Goal: Task Accomplishment & Management: Use online tool/utility

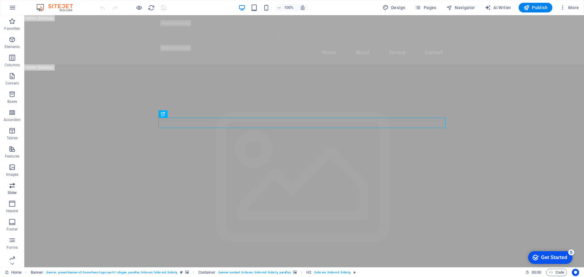
click at [16, 185] on span "Slider" at bounding box center [12, 189] width 24 height 15
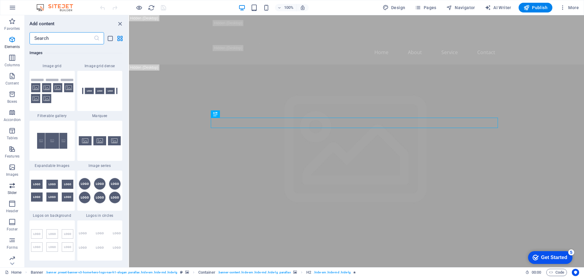
scroll to position [3450, 0]
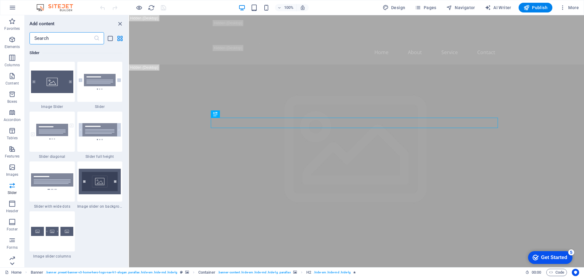
click at [14, 260] on icon at bounding box center [12, 264] width 9 height 9
click at [17, 246] on p "Marketing" at bounding box center [12, 244] width 17 height 5
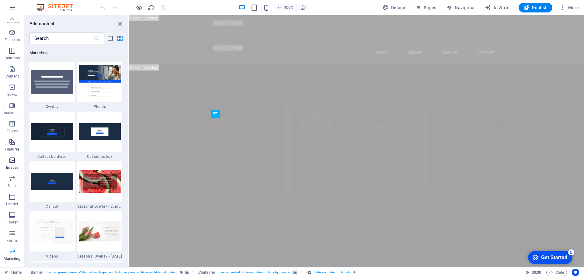
scroll to position [0, 0]
click at [11, 16] on button "Favorites" at bounding box center [12, 24] width 24 height 18
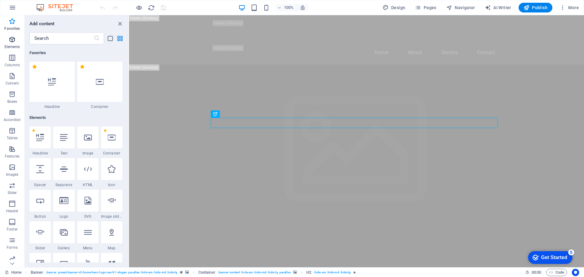
click at [13, 47] on p "Elements" at bounding box center [13, 46] width 16 height 5
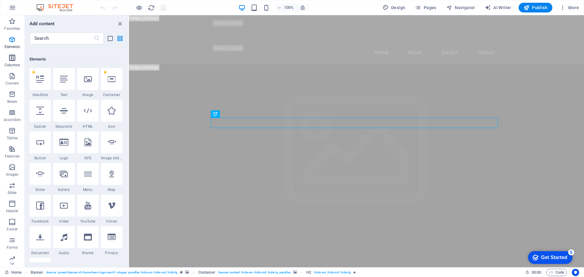
scroll to position [65, 0]
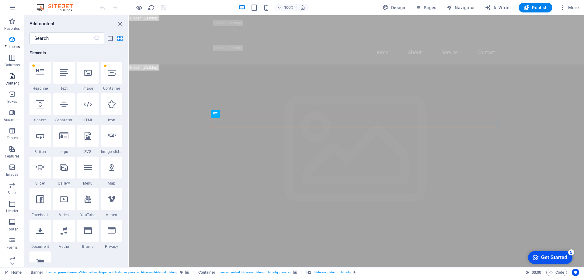
click at [10, 82] on p "Content" at bounding box center [11, 83] width 13 height 5
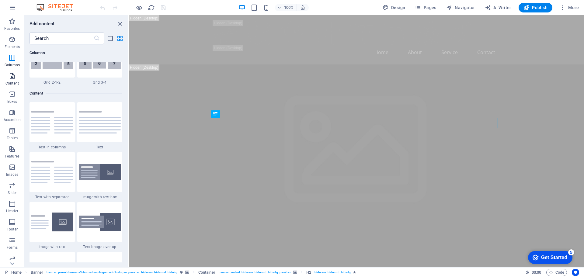
scroll to position [1065, 0]
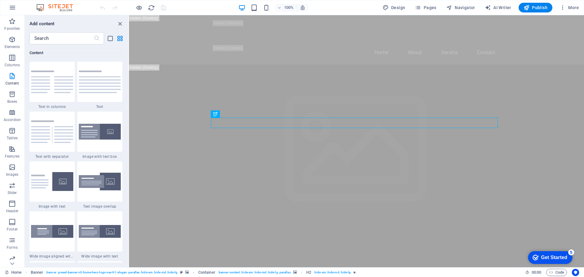
drag, startPoint x: 551, startPoint y: 257, endPoint x: 610, endPoint y: 381, distance: 137.5
click at [551, 257] on div "Get Started" at bounding box center [554, 257] width 26 height 5
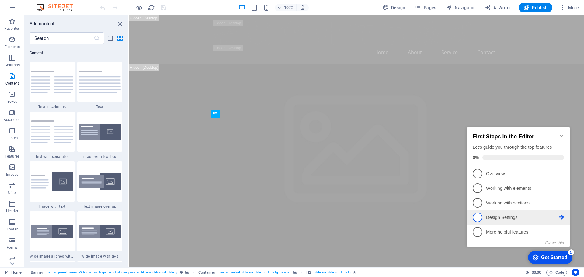
click at [507, 221] on link "4 Design Settings - incomplete" at bounding box center [518, 218] width 91 height 10
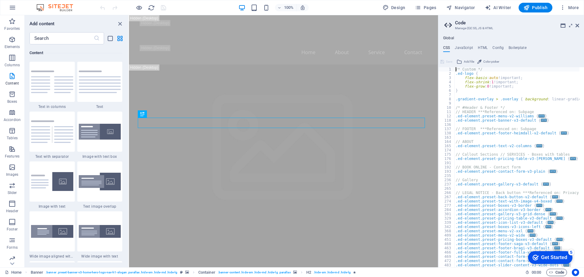
click at [552, 273] on icon "button" at bounding box center [551, 273] width 4 height 4
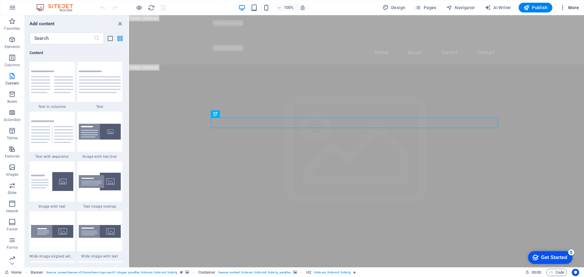
click at [571, 8] on span "More" at bounding box center [569, 8] width 19 height 6
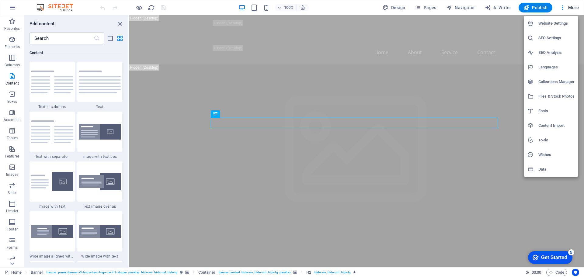
click at [564, 8] on div at bounding box center [292, 138] width 584 height 277
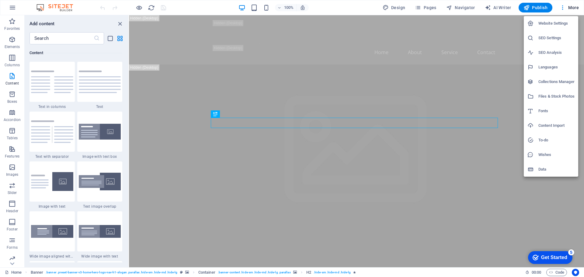
click at [564, 8] on div at bounding box center [292, 138] width 584 height 277
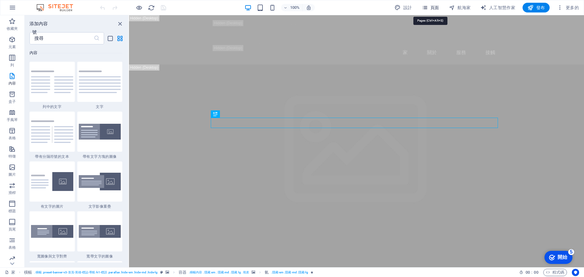
click at [0, 0] on icon "button" at bounding box center [0, 0] width 0 height 0
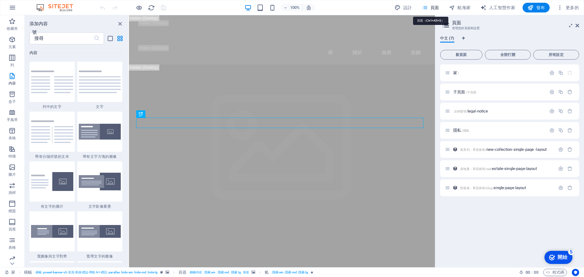
click at [0, 0] on icon "button" at bounding box center [0, 0] width 0 height 0
click at [409, 6] on font "設計" at bounding box center [408, 7] width 9 height 5
select select "px"
select select "200"
select select "px"
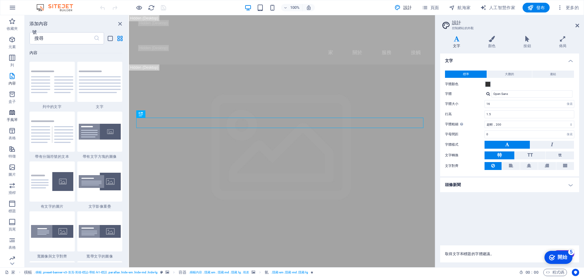
click at [14, 118] on font "手風琴" at bounding box center [12, 120] width 11 height 4
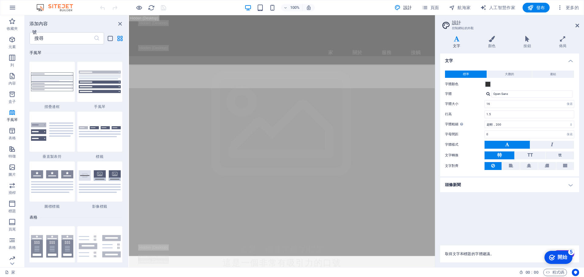
scroll to position [224, 0]
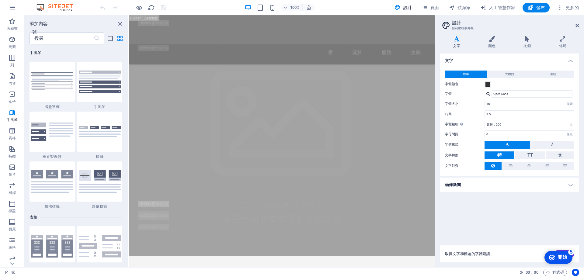
click at [567, 259] on font "開始" at bounding box center [563, 257] width 10 height 5
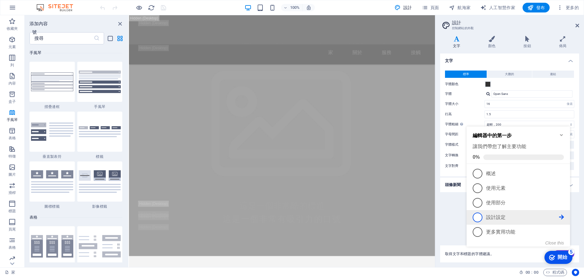
click at [487, 215] on p "設計設定 - 不完整" at bounding box center [522, 218] width 73 height 6
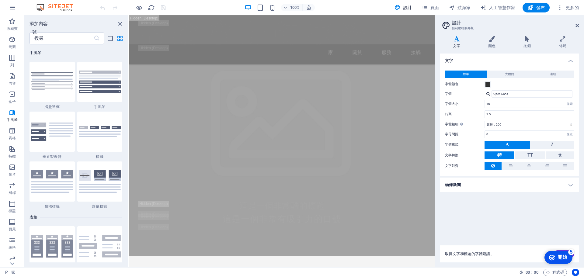
click at [553, 256] on icon "checkmark" at bounding box center [552, 258] width 6 height 6
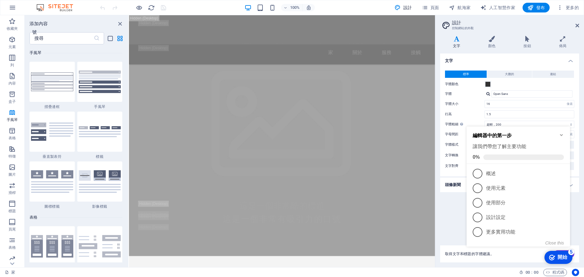
click at [553, 256] on icon "checkmark" at bounding box center [552, 258] width 6 height 6
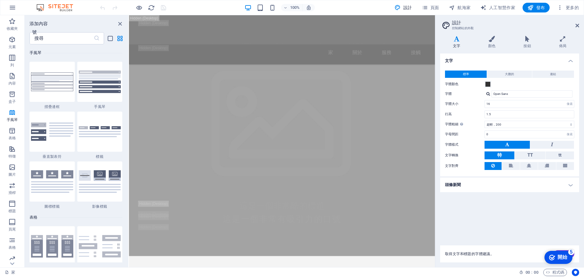
click at [555, 261] on icon "checkmark" at bounding box center [552, 258] width 6 height 6
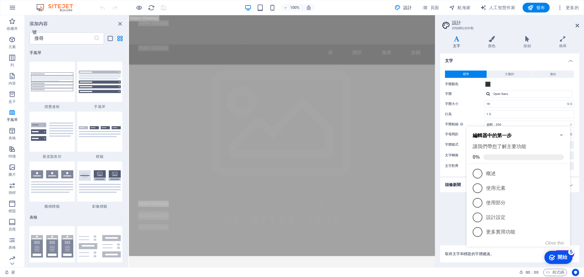
click at [554, 133] on h2 "編輯器中的第一步" at bounding box center [518, 136] width 91 height 6
click at [561, 133] on icon "Minimize checklist" at bounding box center [561, 135] width 5 height 5
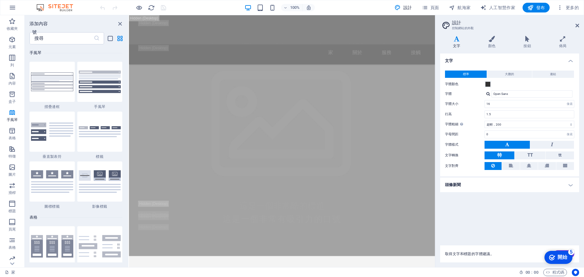
click at [562, 255] on font "開始" at bounding box center [563, 257] width 10 height 5
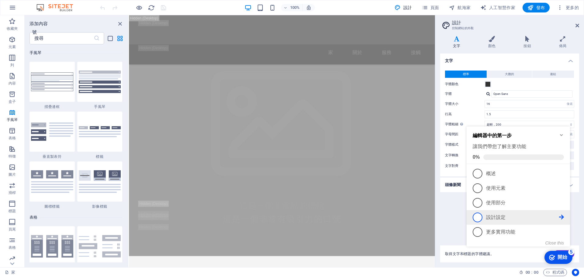
click at [562, 215] on icon at bounding box center [561, 217] width 5 height 5
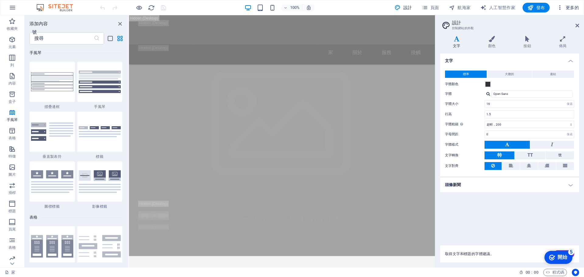
click at [572, 9] on font "更多的" at bounding box center [572, 7] width 13 height 5
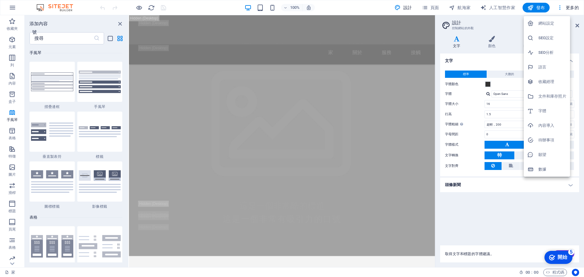
click at [559, 6] on div at bounding box center [292, 138] width 584 height 277
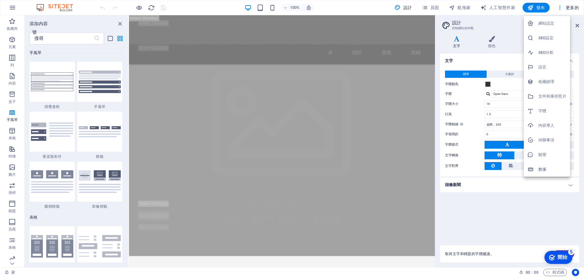
click at [558, 22] on h6 "網站設定" at bounding box center [553, 23] width 28 height 7
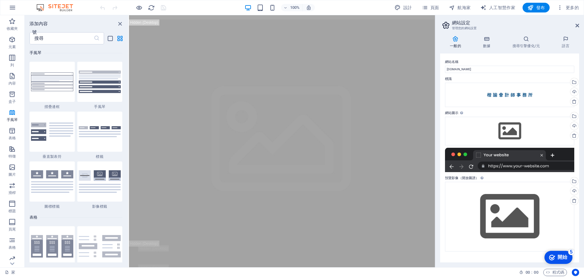
scroll to position [34, 0]
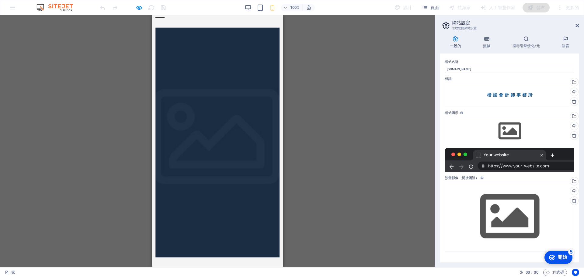
scroll to position [3, 0]
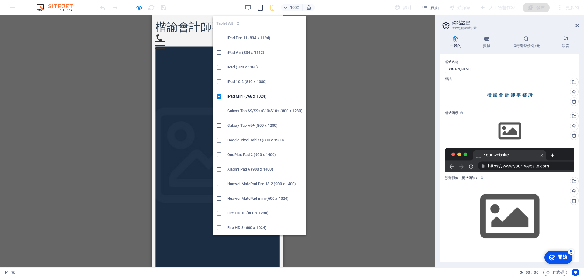
click at [0, 0] on icon "button" at bounding box center [0, 0] width 0 height 0
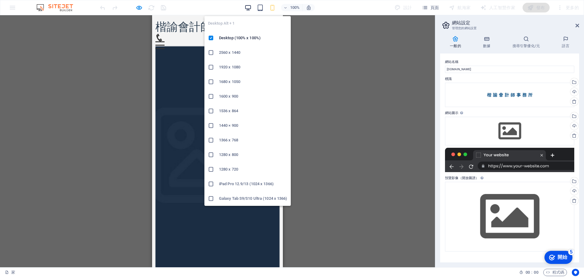
click at [249, 8] on icon "button" at bounding box center [248, 7] width 7 height 7
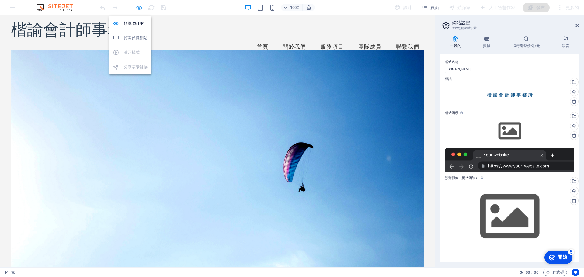
drag, startPoint x: 138, startPoint y: 8, endPoint x: 313, endPoint y: 77, distance: 187.6
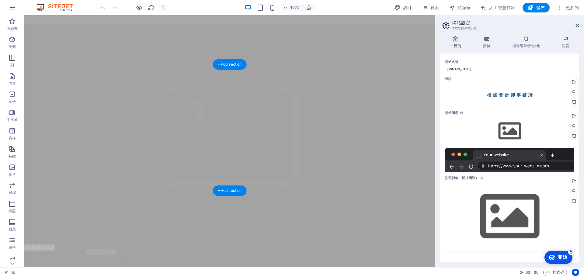
scroll to position [0, 0]
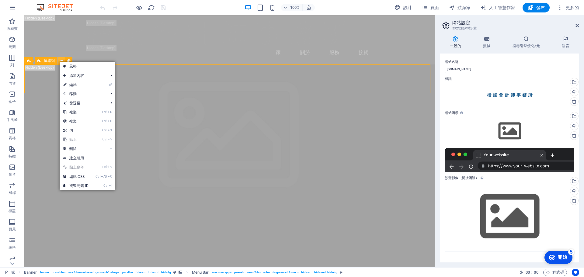
click at [0, 0] on icon at bounding box center [0, 0] width 0 height 0
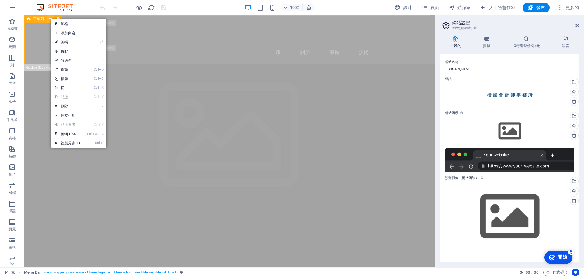
click at [0, 0] on icon at bounding box center [0, 0] width 0 height 0
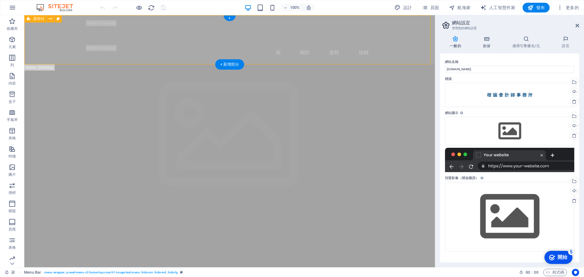
click at [44, 50] on div "家 關於 服務 接觸" at bounding box center [229, 39] width 411 height 49
click at [27, 19] on icon at bounding box center [29, 18] width 4 height 7
drag, startPoint x: 51, startPoint y: 34, endPoint x: 44, endPoint y: 43, distance: 11.7
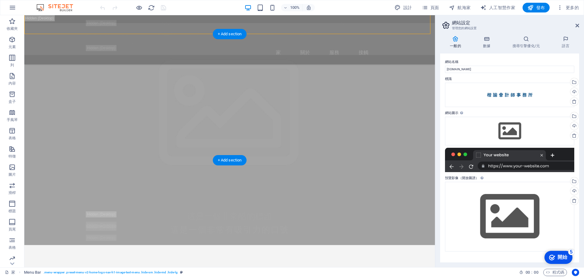
scroll to position [30, 0]
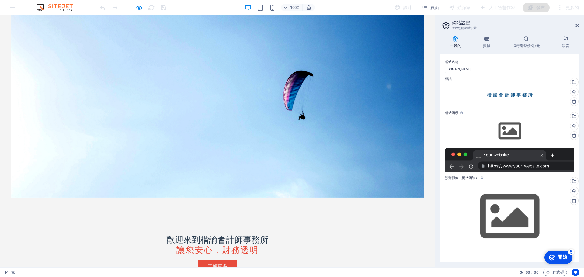
scroll to position [0, 0]
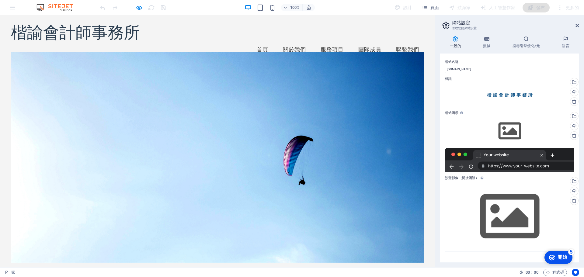
click at [323, 42] on link "服務項目" at bounding box center [332, 49] width 33 height 15
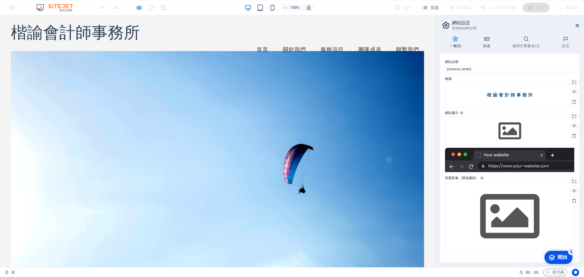
click at [354, 42] on link "團隊成員" at bounding box center [370, 49] width 33 height 15
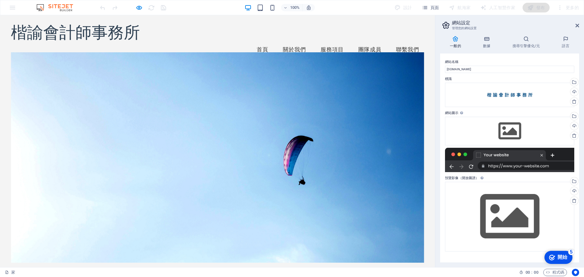
click at [400, 42] on link "聯繫我們" at bounding box center [407, 49] width 33 height 15
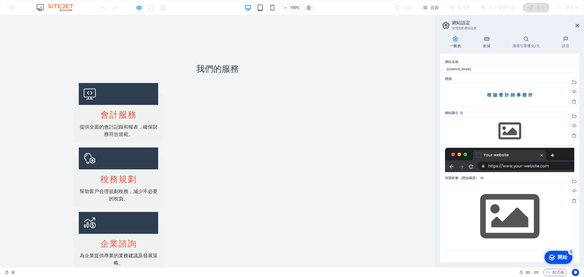
scroll to position [900, 0]
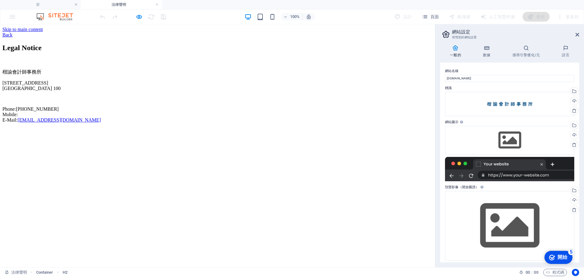
scroll to position [0, 0]
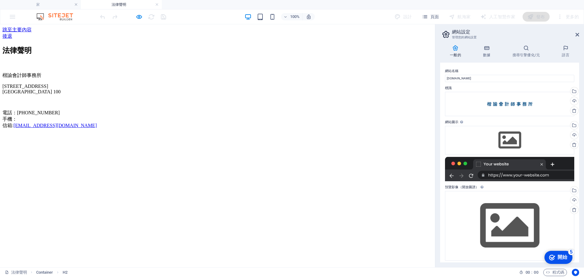
drag, startPoint x: 267, startPoint y: 188, endPoint x: 218, endPoint y: 171, distance: 51.6
click at [219, 134] on html "跳至主要內容 後退 法律聲明 楷諭會計師事務[STREET_ADDRESS] 電話： [PHONE_NUMBER] 手機： 信箱: [EMAIL_ADDRES…" at bounding box center [217, 79] width 435 height 110
click at [82, 33] on div "後退" at bounding box center [217, 36] width 430 height 6
click at [73, 36] on div "後退" at bounding box center [217, 36] width 430 height 6
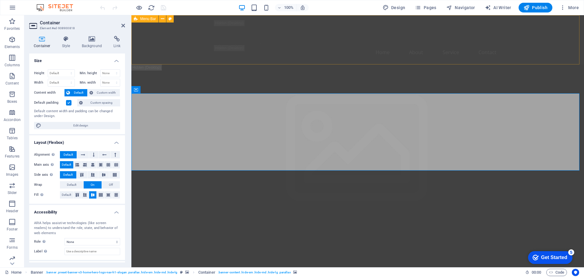
click at [191, 49] on div "Home About Service Contact" at bounding box center [357, 39] width 453 height 49
select select "header"
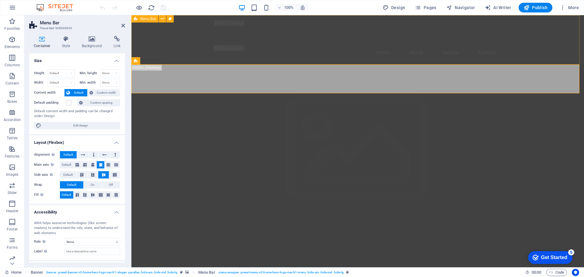
click at [192, 37] on div "Home About Service Contact" at bounding box center [357, 39] width 453 height 49
select select "header"
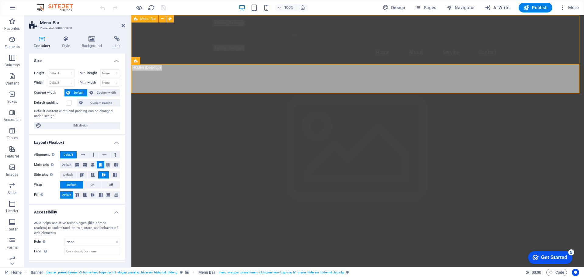
click at [192, 47] on div "Home About Service Contact" at bounding box center [357, 39] width 453 height 49
select select "header"
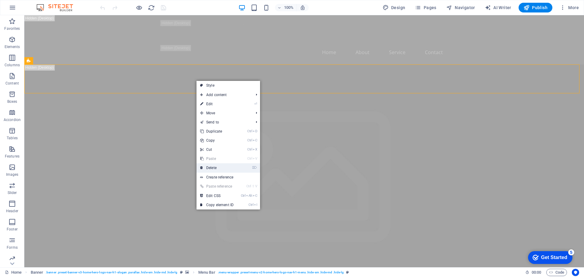
click at [225, 165] on link "⌦ Delete" at bounding box center [217, 167] width 41 height 9
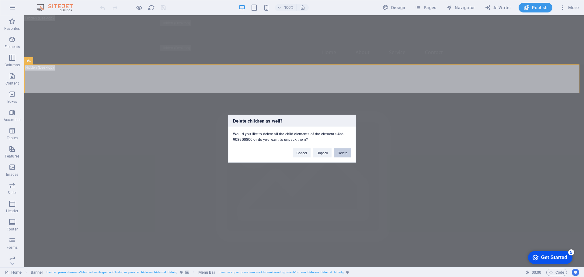
click at [351, 155] on button "Delete" at bounding box center [342, 152] width 17 height 9
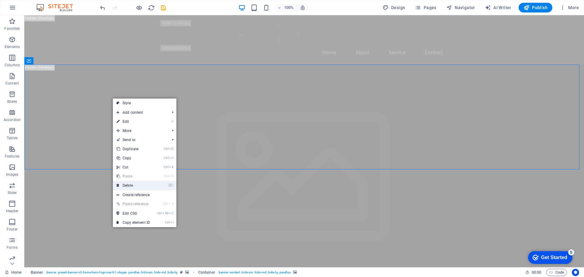
click at [136, 186] on link "⌦ Delete" at bounding box center [133, 185] width 41 height 9
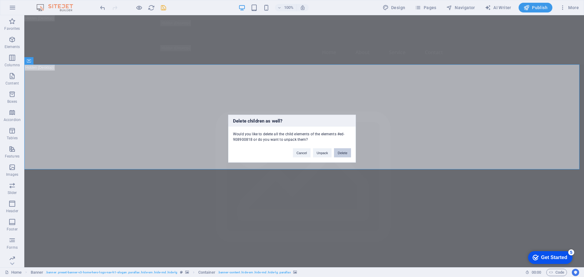
click at [339, 154] on button "Delete" at bounding box center [342, 152] width 17 height 9
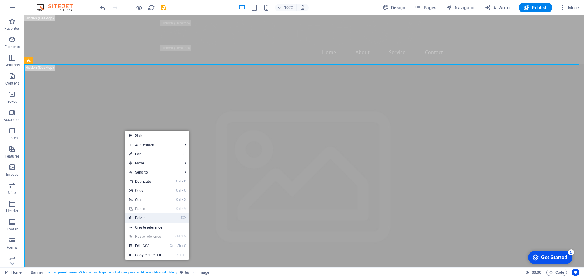
click at [155, 217] on link "⌦ Delete" at bounding box center [145, 218] width 41 height 9
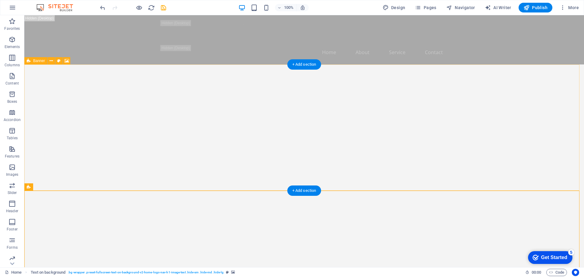
click at [113, 135] on div "Drop content here or Add elements Paste clipboard" at bounding box center [304, 207] width 560 height 285
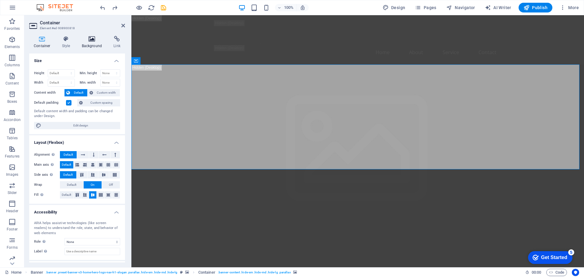
click at [84, 44] on h4 "Background" at bounding box center [93, 42] width 32 height 13
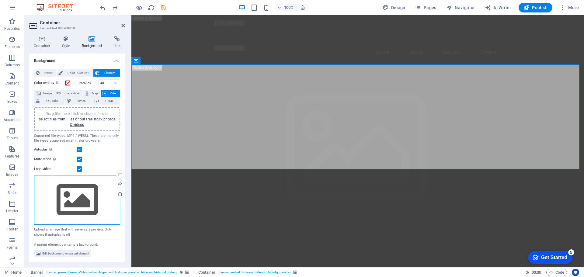
click at [104, 191] on div "Drag files here, click to choose files or select files from Files or our free s…" at bounding box center [77, 200] width 86 height 50
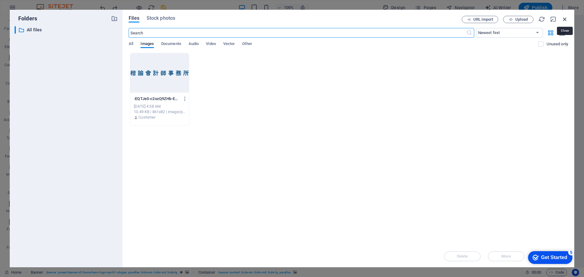
click at [563, 19] on icon "button" at bounding box center [565, 19] width 7 height 7
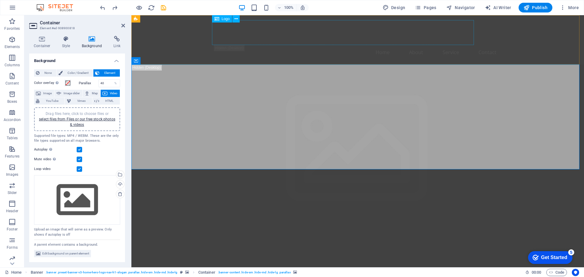
click at [348, 35] on div at bounding box center [357, 32] width 287 height 25
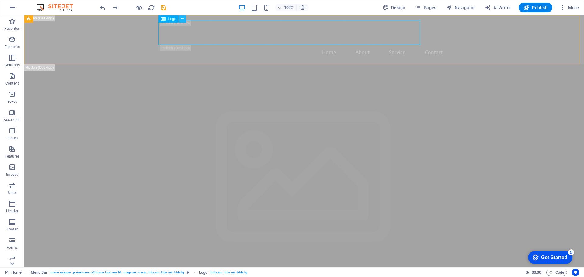
click at [183, 21] on icon at bounding box center [182, 19] width 3 height 6
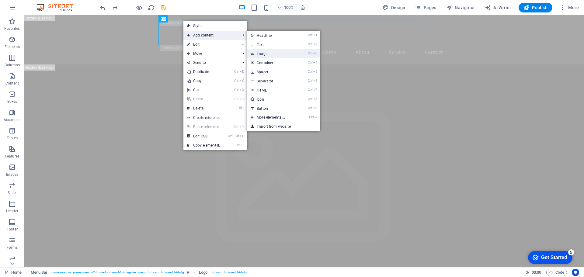
click at [278, 50] on link "Ctrl 3 Image" at bounding box center [272, 53] width 50 height 9
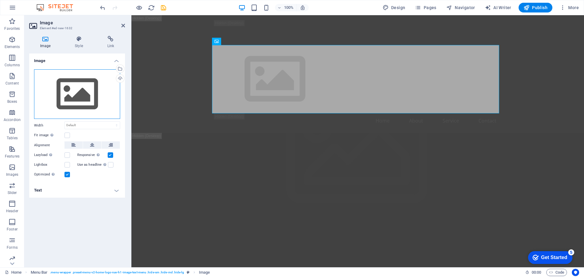
click at [91, 82] on div "Drag files here, click to choose files or select files from Files or our free s…" at bounding box center [77, 94] width 86 height 50
click at [91, 82] on body "楷諭會計師事務所 Home Favorites Elements Columns Content Boxes Accordion Tables Feature…" at bounding box center [292, 138] width 584 height 277
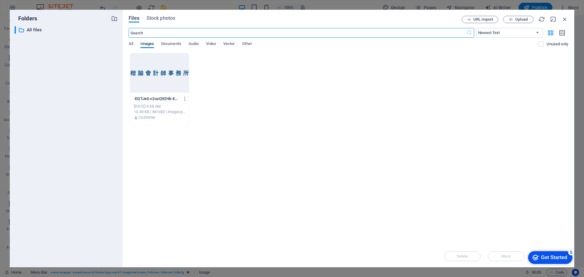
click at [166, 81] on div at bounding box center [159, 73] width 59 height 40
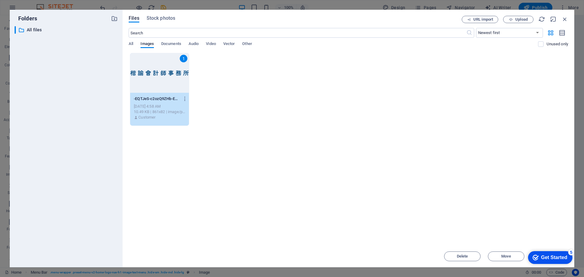
click at [166, 81] on div "1" at bounding box center [159, 73] width 59 height 40
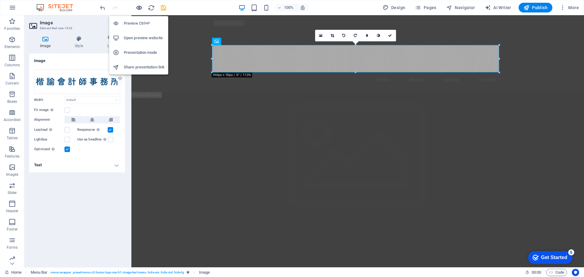
click at [139, 8] on icon "button" at bounding box center [139, 7] width 7 height 7
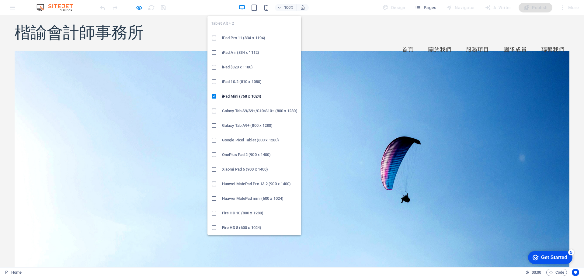
click at [260, 9] on div "100%" at bounding box center [274, 8] width 70 height 10
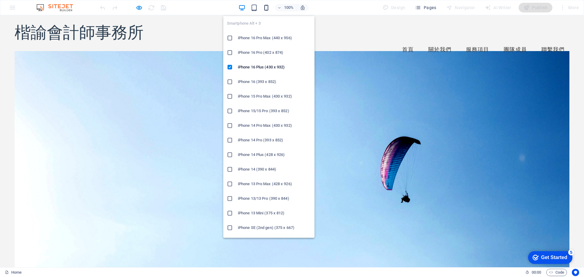
click at [0, 0] on icon "button" at bounding box center [0, 0] width 0 height 0
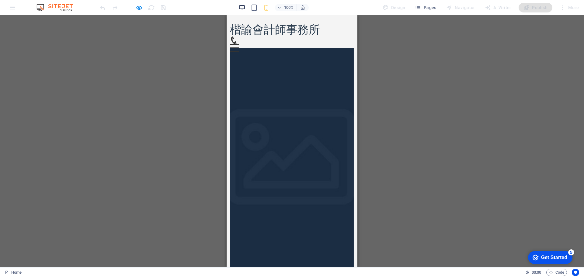
click at [0, 0] on icon "button" at bounding box center [0, 0] width 0 height 0
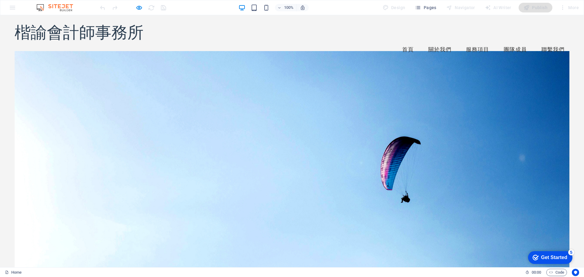
click at [272, 11] on div "100%" at bounding box center [274, 8] width 70 height 10
click at [82, 28] on span "楷諭會計師事務所" at bounding box center [79, 32] width 129 height 19
drag, startPoint x: 85, startPoint y: 28, endPoint x: 126, endPoint y: 32, distance: 41.2
click at [126, 32] on span "楷諭會計師事務所" at bounding box center [79, 32] width 129 height 19
click at [132, 33] on span "楷諭會計師事務所" at bounding box center [79, 32] width 129 height 19
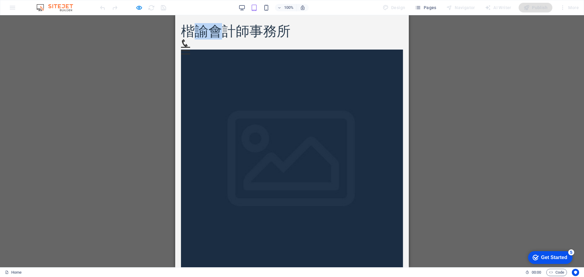
drag, startPoint x: 193, startPoint y: 33, endPoint x: 228, endPoint y: 32, distance: 35.0
click at [228, 32] on span "楷諭會計師事務所" at bounding box center [236, 31] width 110 height 16
click at [321, 124] on div at bounding box center [292, 165] width 222 height 230
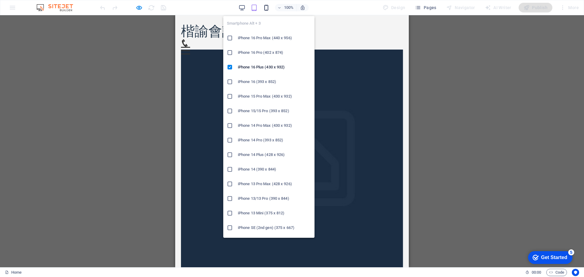
click at [0, 0] on icon "button" at bounding box center [0, 0] width 0 height 0
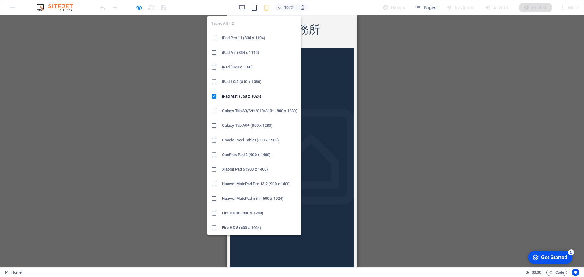
click at [0, 0] on icon "button" at bounding box center [0, 0] width 0 height 0
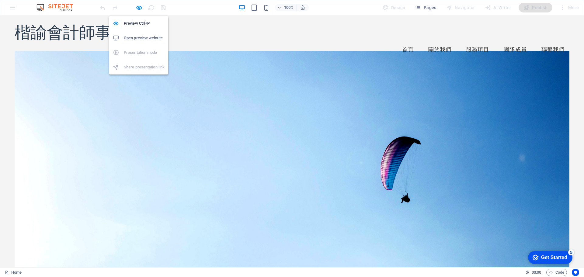
drag, startPoint x: 139, startPoint y: 7, endPoint x: 62, endPoint y: 92, distance: 114.4
click at [139, 7] on icon "button" at bounding box center [139, 7] width 7 height 7
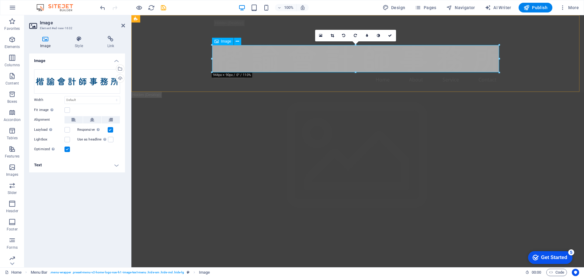
click at [258, 55] on figure at bounding box center [357, 58] width 287 height 27
click at [389, 36] on icon at bounding box center [390, 36] width 4 height 4
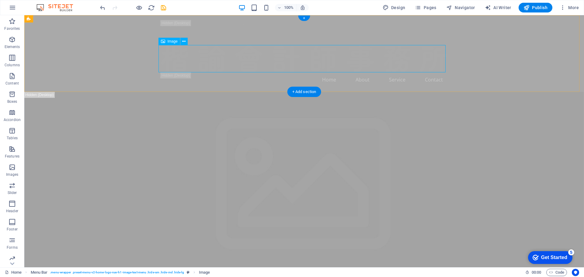
click at [199, 55] on figure at bounding box center [304, 58] width 287 height 27
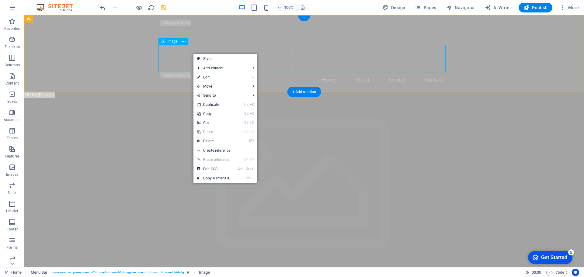
click at [188, 55] on figure at bounding box center [304, 58] width 287 height 27
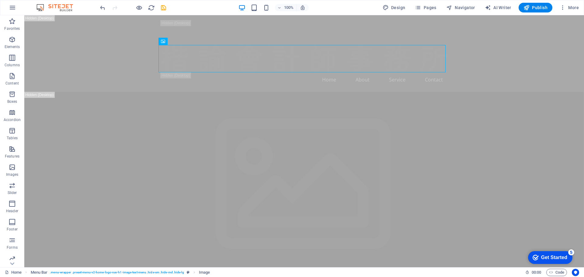
click at [256, 12] on div "100%" at bounding box center [274, 8] width 70 height 10
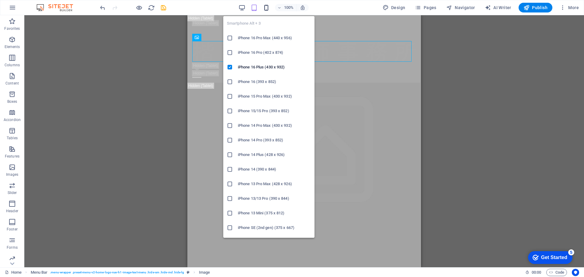
click at [0, 0] on icon "button" at bounding box center [0, 0] width 0 height 0
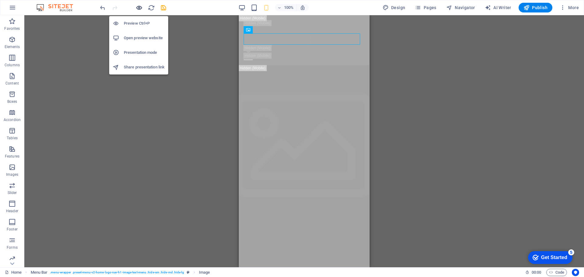
click at [142, 8] on icon "button" at bounding box center [139, 7] width 7 height 7
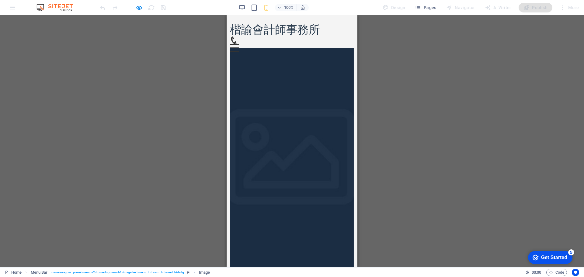
click at [312, 100] on div at bounding box center [292, 163] width 124 height 230
drag, startPoint x: 301, startPoint y: 89, endPoint x: 307, endPoint y: 164, distance: 75.2
click at [307, 162] on div at bounding box center [292, 163] width 124 height 230
drag, startPoint x: 308, startPoint y: 133, endPoint x: 305, endPoint y: 70, distance: 62.8
click at [306, 68] on div "歡迎來到楷諭會計師事務所 讓您安心，財務透明 了解更多" at bounding box center [292, 210] width 124 height 300
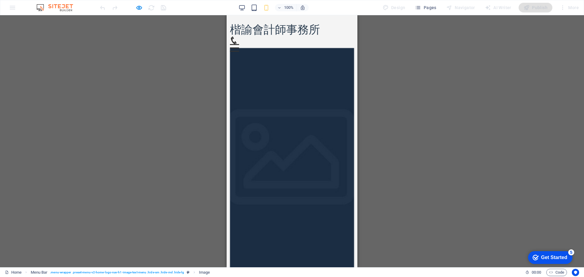
click at [310, 116] on div at bounding box center [292, 163] width 124 height 230
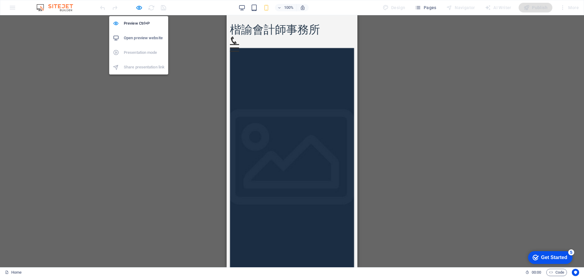
click at [140, 9] on icon "button" at bounding box center [139, 7] width 7 height 7
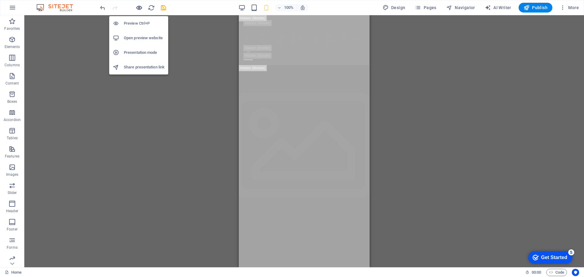
click at [141, 8] on icon "button" at bounding box center [139, 7] width 7 height 7
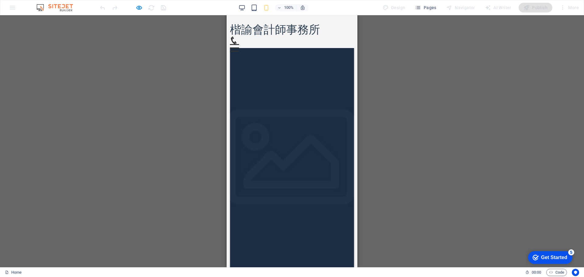
drag, startPoint x: 356, startPoint y: 132, endPoint x: 584, endPoint y: 36, distance: 247.9
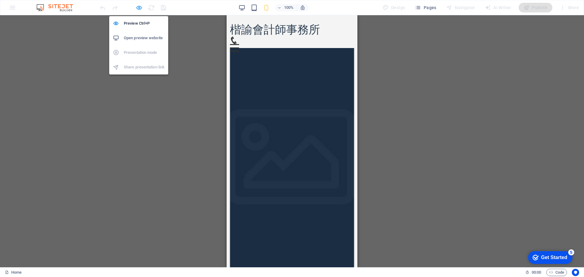
click at [139, 8] on icon "button" at bounding box center [139, 7] width 7 height 7
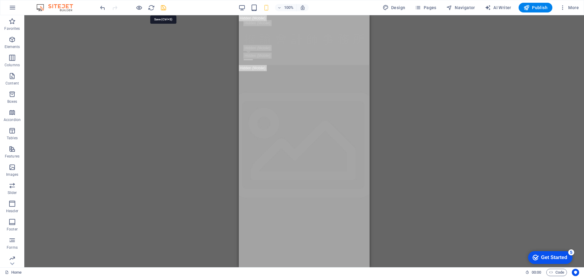
click at [0, 0] on icon "save" at bounding box center [0, 0] width 0 height 0
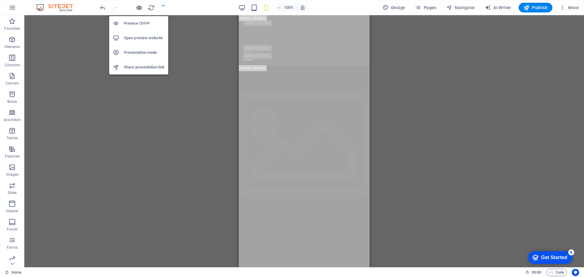
click at [141, 8] on icon "button" at bounding box center [139, 7] width 7 height 7
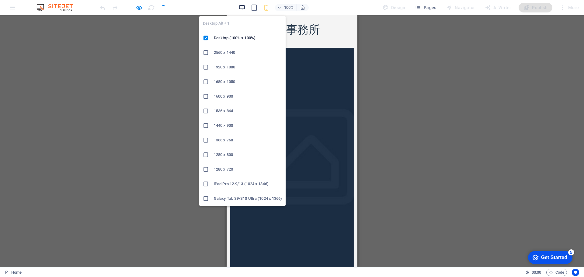
click at [0, 0] on icon "button" at bounding box center [0, 0] width 0 height 0
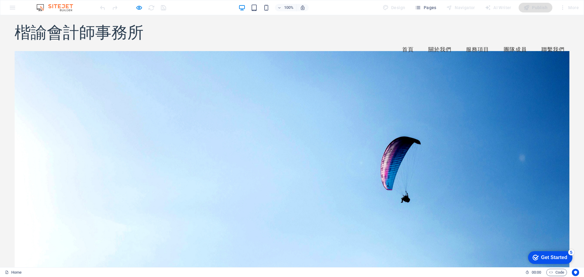
click at [165, 94] on div at bounding box center [292, 166] width 555 height 230
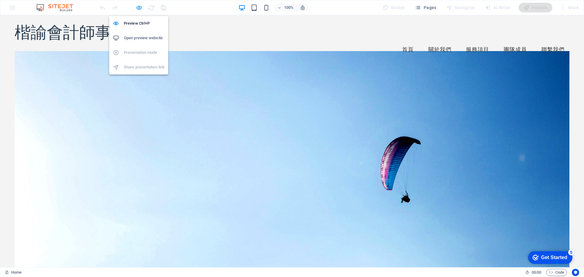
click at [139, 10] on icon "button" at bounding box center [139, 7] width 7 height 7
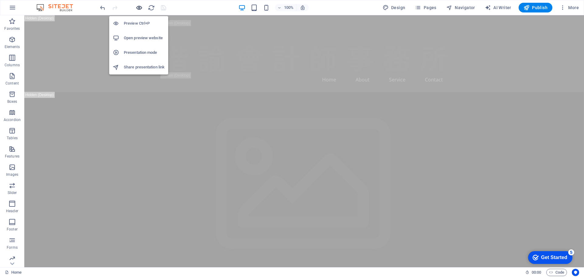
click at [138, 7] on icon "button" at bounding box center [139, 7] width 7 height 7
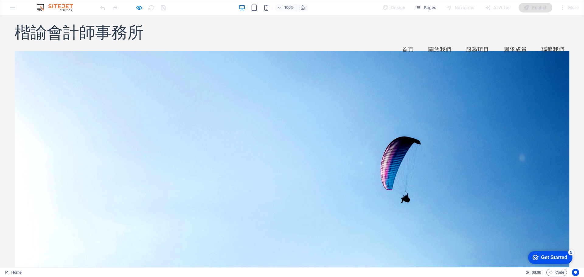
click at [107, 28] on span "楷諭會計師事務所" at bounding box center [79, 32] width 129 height 19
click at [176, 77] on div at bounding box center [292, 166] width 555 height 230
click at [176, 78] on div at bounding box center [292, 166] width 555 height 230
click at [439, 42] on link "關於我們" at bounding box center [440, 49] width 33 height 15
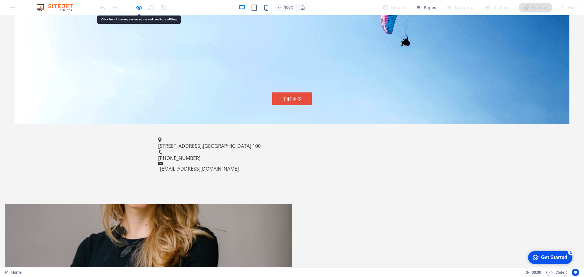
scroll to position [267, 0]
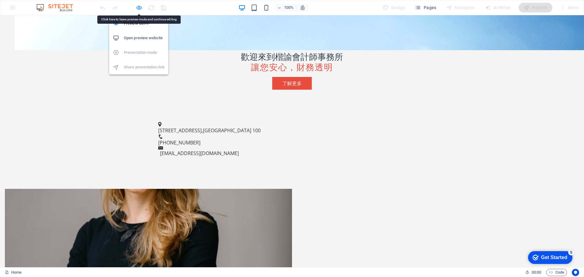
click at [138, 7] on icon "button" at bounding box center [139, 7] width 7 height 7
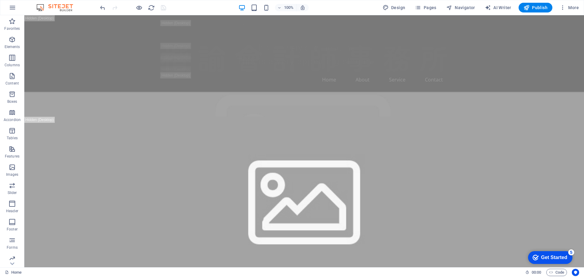
scroll to position [462, 0]
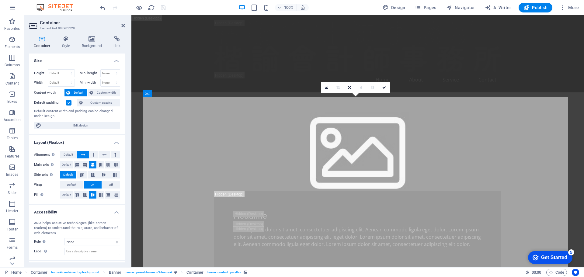
scroll to position [27, 0]
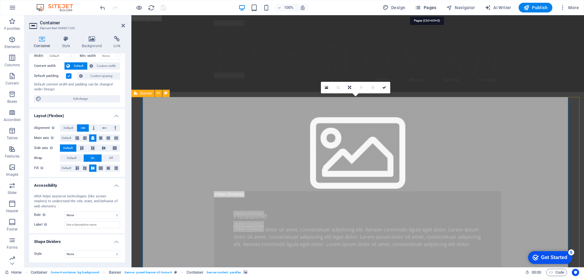
drag, startPoint x: 426, startPoint y: 5, endPoint x: 430, endPoint y: 8, distance: 5.2
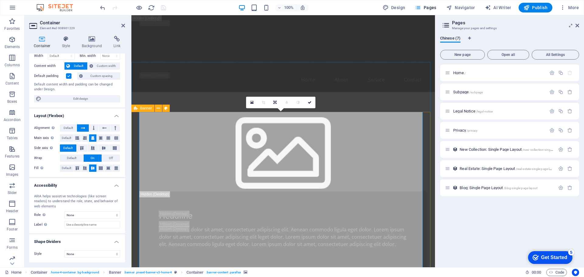
click at [448, 76] on div "Home /" at bounding box center [495, 72] width 101 height 7
click at [449, 73] on icon at bounding box center [447, 72] width 5 height 5
click at [459, 73] on span "Home /" at bounding box center [459, 73] width 12 height 5
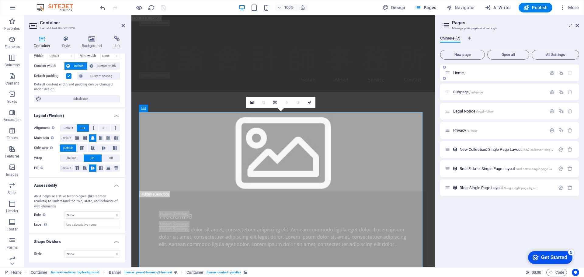
click at [465, 76] on div "Home /" at bounding box center [495, 72] width 101 height 7
click at [462, 73] on span "Home /" at bounding box center [459, 73] width 12 height 5
click at [457, 90] on span "Subpage /subpage" at bounding box center [468, 92] width 30 height 5
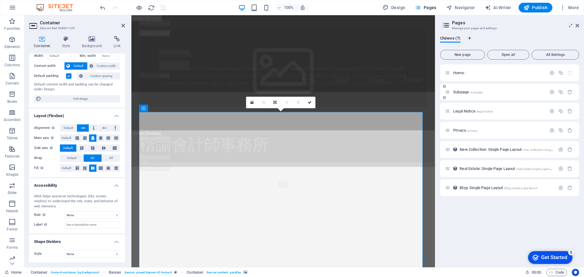
click at [457, 90] on div "Subpage /subpage" at bounding box center [509, 92] width 139 height 17
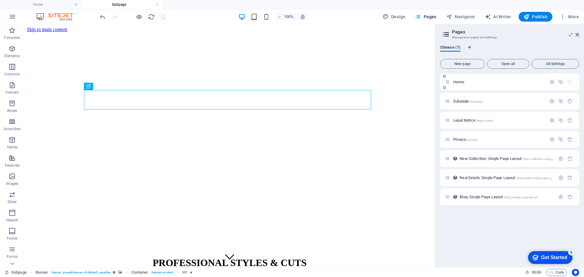
scroll to position [0, 0]
click at [460, 82] on span "Home /" at bounding box center [459, 82] width 12 height 5
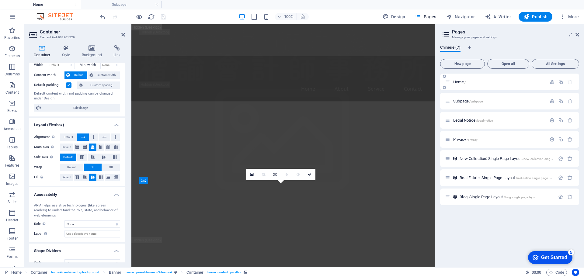
scroll to position [493, 0]
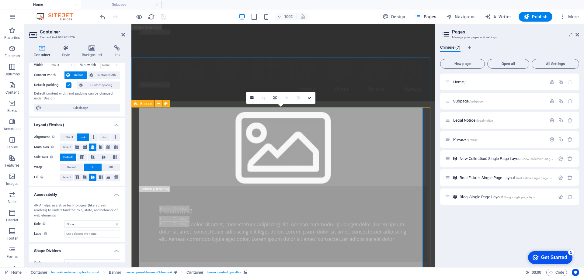
click at [161, 104] on button at bounding box center [158, 103] width 7 height 7
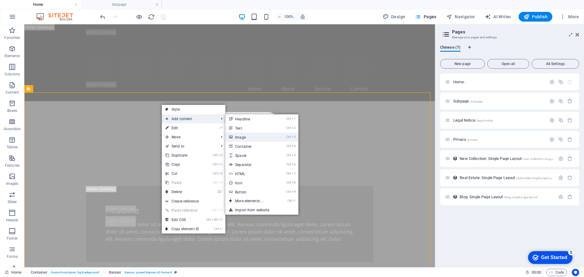
click at [254, 139] on link "Ctrl 3 Image" at bounding box center [250, 137] width 50 height 9
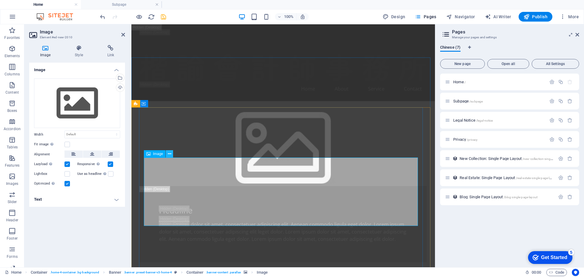
click at [170, 154] on icon at bounding box center [169, 154] width 3 height 6
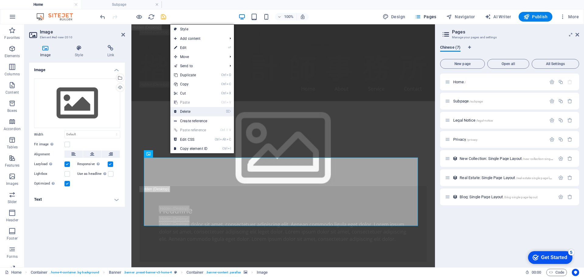
click at [199, 114] on link "⌦ Delete" at bounding box center [190, 111] width 41 height 9
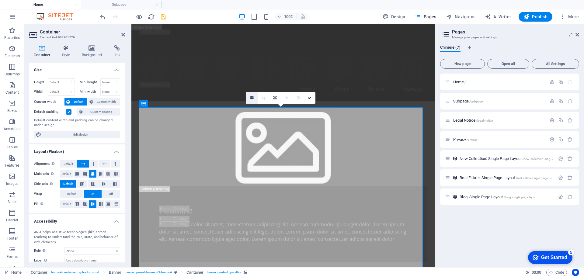
click at [251, 97] on icon at bounding box center [251, 98] width 3 height 4
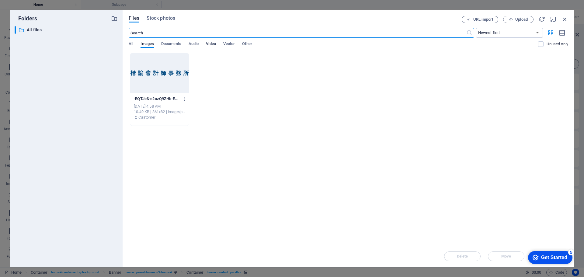
click at [211, 46] on span "Video" at bounding box center [211, 44] width 10 height 9
click at [170, 86] on div at bounding box center [159, 73] width 59 height 40
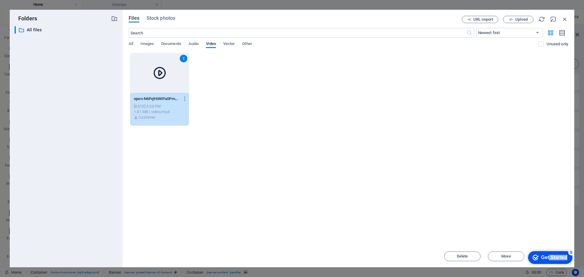
drag, startPoint x: 548, startPoint y: 256, endPoint x: 584, endPoint y: 205, distance: 62.5
click at [575, 248] on html "checkmark Get Started 5 First Steps in the Editor Let's guide you through the t…" at bounding box center [549, 257] width 52 height 18
click at [542, 256] on div "Get Started" at bounding box center [554, 257] width 26 height 5
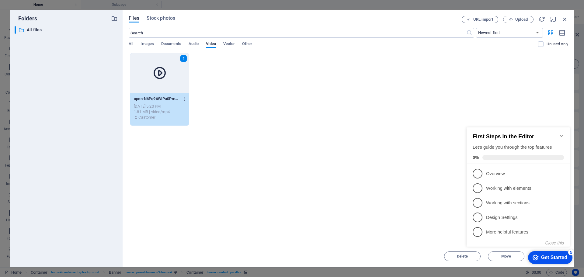
click at [541, 258] on div "Get Started" at bounding box center [554, 257] width 26 height 5
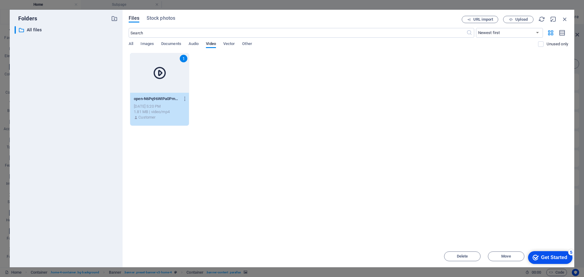
click at [161, 78] on icon at bounding box center [159, 73] width 15 height 15
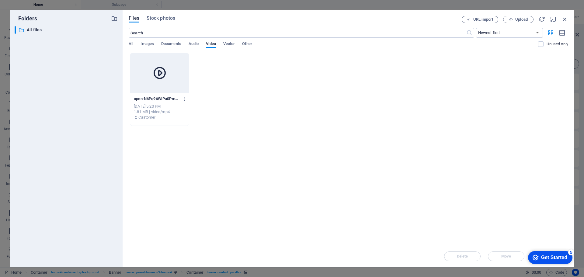
click at [161, 78] on icon at bounding box center [159, 73] width 15 height 15
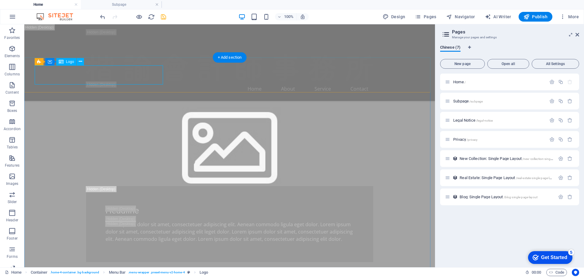
click at [71, 62] on span "Logo" at bounding box center [70, 62] width 8 height 4
click at [79, 62] on icon at bounding box center [80, 61] width 3 height 6
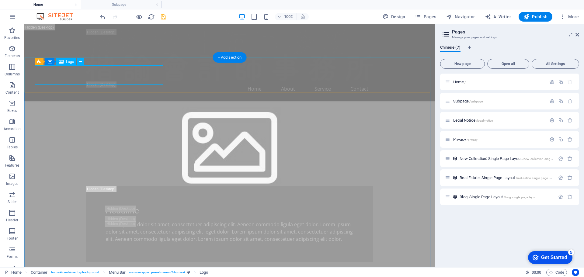
click at [75, 76] on div "Drag here to replace the existing content. Press “Ctrl” if you want to create a…" at bounding box center [229, 145] width 411 height 243
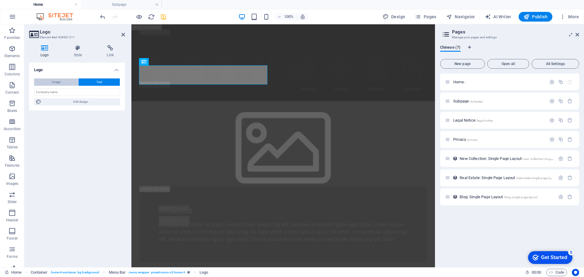
click at [68, 79] on button "Image" at bounding box center [56, 82] width 44 height 7
select select "DISABLED_OPTION_VALUE"
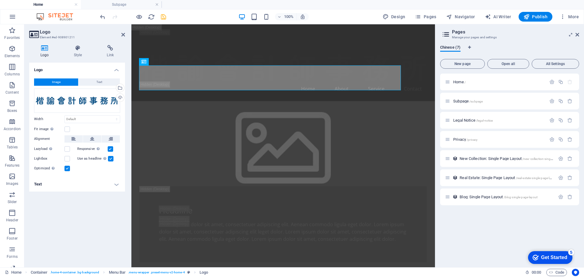
click at [111, 224] on div "Logo Image Text Drag files here, click to choose files or select files from Fil…" at bounding box center [77, 163] width 96 height 200
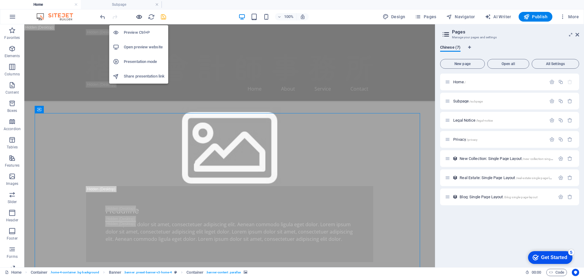
click at [136, 13] on icon "button" at bounding box center [139, 16] width 7 height 7
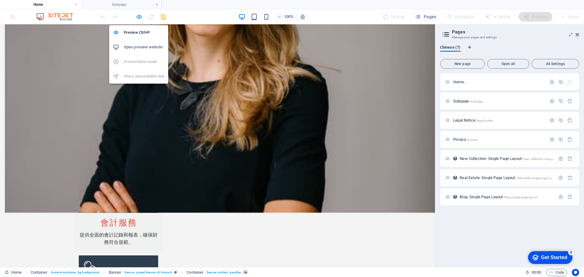
scroll to position [0, 0]
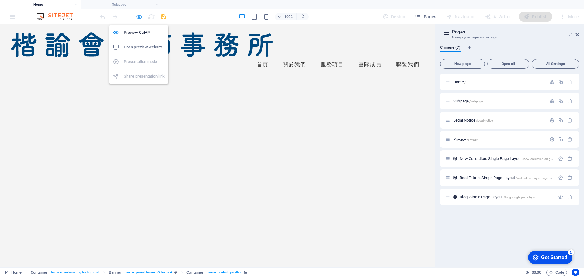
click at [139, 16] on icon "button" at bounding box center [139, 16] width 7 height 7
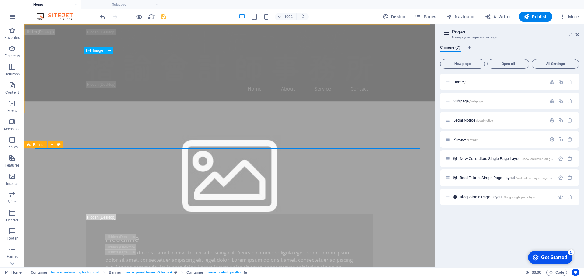
scroll to position [457, 0]
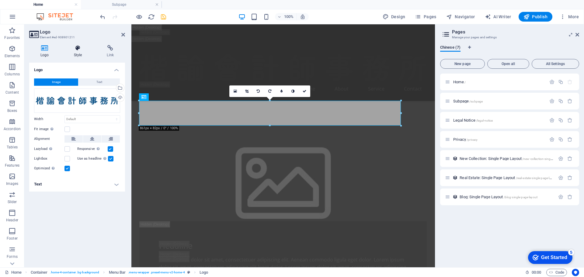
click at [80, 55] on h4 "Style" at bounding box center [79, 51] width 33 height 13
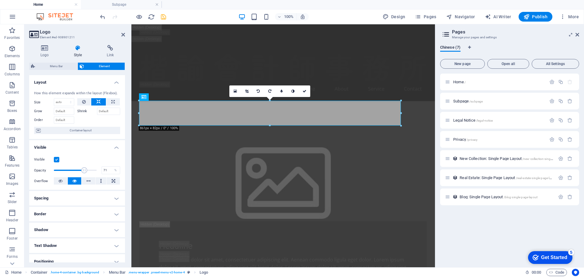
drag, startPoint x: 94, startPoint y: 170, endPoint x: 83, endPoint y: 169, distance: 10.7
click at [83, 169] on span at bounding box center [84, 170] width 6 height 6
drag, startPoint x: 82, startPoint y: 169, endPoint x: 77, endPoint y: 169, distance: 5.8
click at [77, 169] on span at bounding box center [77, 170] width 6 height 6
type input "100"
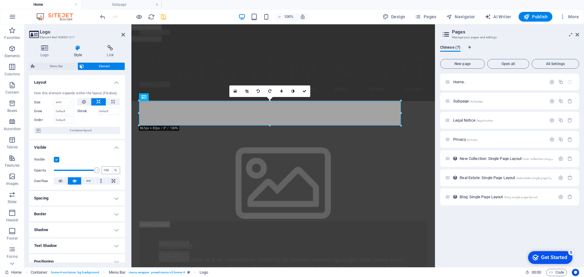
drag, startPoint x: 82, startPoint y: 169, endPoint x: 111, endPoint y: 173, distance: 29.4
click at [111, 173] on div "Opacity 100 %" at bounding box center [77, 170] width 86 height 9
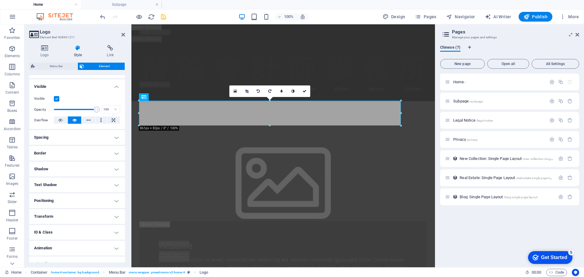
scroll to position [70, 0]
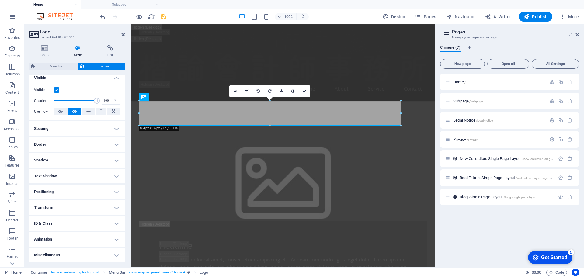
click at [106, 154] on h4 "Shadow" at bounding box center [77, 160] width 96 height 15
click at [106, 146] on h4 "Border" at bounding box center [77, 144] width 96 height 15
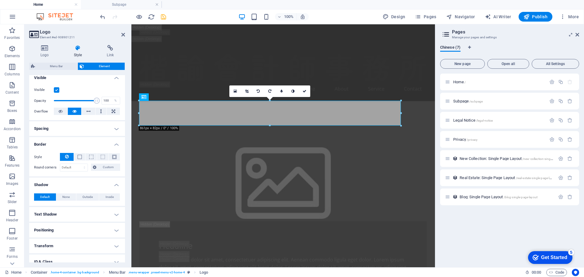
click at [107, 134] on h4 "Spacing" at bounding box center [77, 128] width 96 height 15
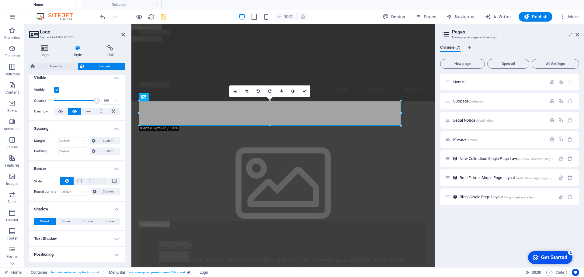
click at [47, 53] on h4 "Logo" at bounding box center [45, 51] width 33 height 13
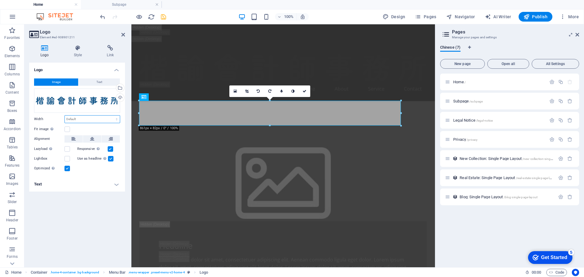
click at [92, 116] on select "Default auto px rem % em vh vw" at bounding box center [92, 119] width 55 height 7
click at [65, 116] on select "Default auto px rem % em vh vw" at bounding box center [92, 119] width 55 height 7
click at [91, 124] on div "Image Text Drag files here, click to choose files or select files from Files or…" at bounding box center [77, 125] width 96 height 103
click at [92, 121] on select "Default auto px rem % em vh vw" at bounding box center [92, 119] width 55 height 7
select select "px"
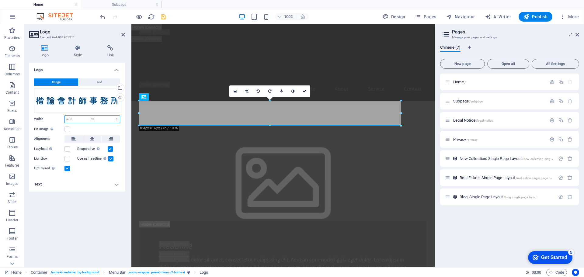
click at [111, 116] on select "Default auto px rem % em vh vw" at bounding box center [92, 119] width 55 height 7
type input "861"
click at [94, 120] on input "861" at bounding box center [92, 119] width 55 height 7
click at [51, 120] on label "Width" at bounding box center [49, 118] width 30 height 3
click at [115, 119] on select "Default auto px rem % em vh vw" at bounding box center [115, 119] width 9 height 7
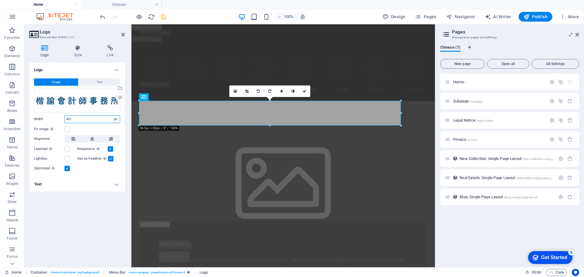
select select "%"
click at [111, 116] on select "Default auto px rem % em vh vw" at bounding box center [115, 119] width 9 height 7
click at [92, 127] on div "Fit image Automatically fit image to a fixed width and height" at bounding box center [77, 129] width 86 height 7
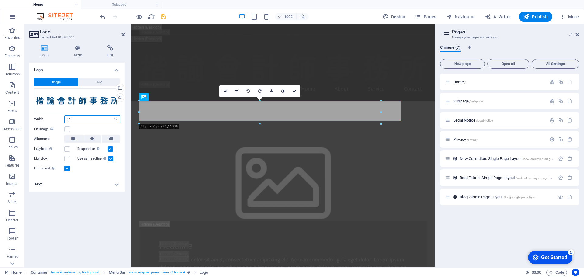
click at [95, 118] on input "77.3" at bounding box center [92, 119] width 55 height 7
click at [98, 127] on div "Fit image Automatically fit image to a fixed width and height" at bounding box center [77, 129] width 86 height 7
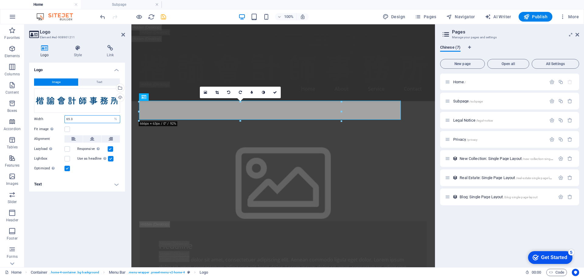
click at [94, 118] on input "65.3" at bounding box center [92, 119] width 55 height 7
drag, startPoint x: 83, startPoint y: 120, endPoint x: 43, endPoint y: 117, distance: 40.9
click at [43, 117] on div "Width 28.3 Default auto px rem % em vh vw" at bounding box center [77, 119] width 86 height 8
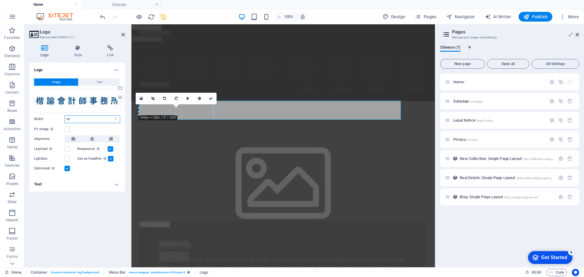
click at [84, 121] on input "30" at bounding box center [92, 119] width 55 height 7
type input "50"
click at [84, 124] on div "Image Text Drag files here, click to choose files or select files from Files or…" at bounding box center [77, 125] width 96 height 103
click at [88, 128] on div "Fit image Automatically fit image to a fixed width and height" at bounding box center [77, 129] width 86 height 7
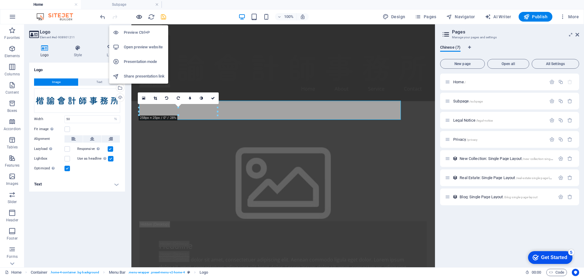
click at [139, 17] on icon "button" at bounding box center [139, 16] width 7 height 7
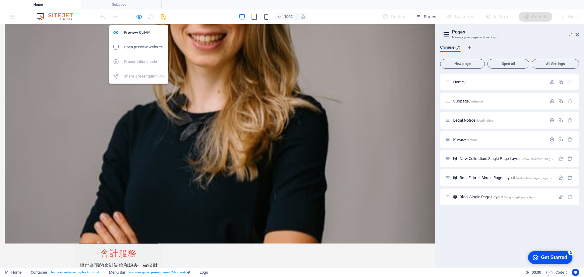
scroll to position [0, 0]
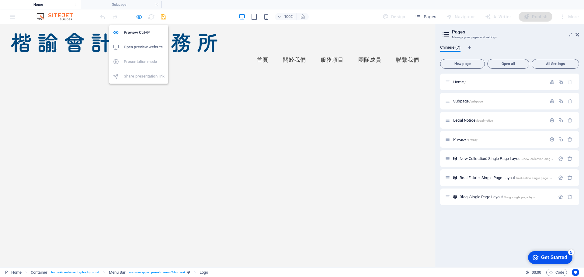
click at [142, 17] on icon "button" at bounding box center [139, 16] width 7 height 7
select select "%"
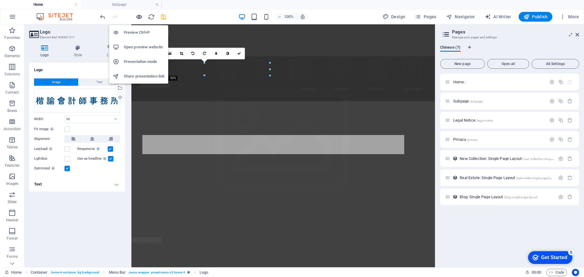
scroll to position [500, 0]
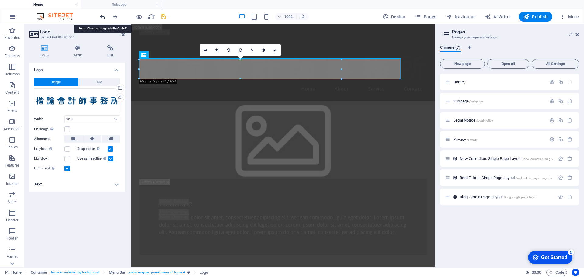
type input "861"
select select "px"
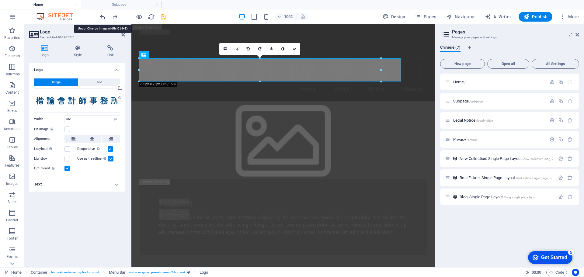
select select "DISABLED_OPTION_VALUE"
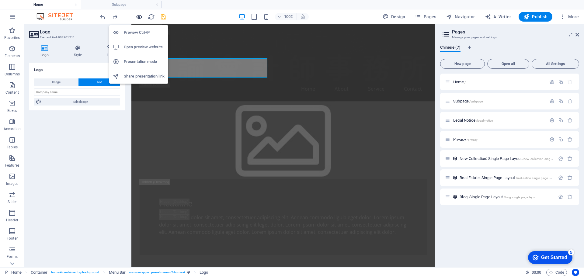
click at [139, 18] on icon "button" at bounding box center [139, 16] width 7 height 7
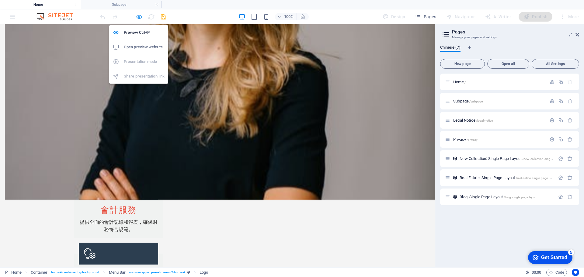
scroll to position [0, 0]
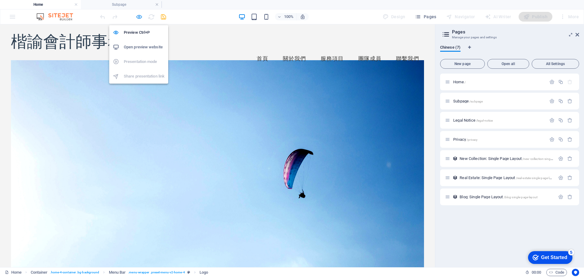
click at [141, 19] on icon "button" at bounding box center [139, 16] width 7 height 7
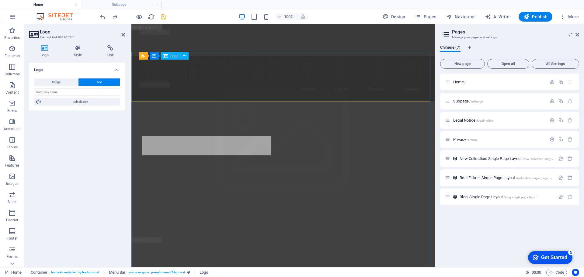
scroll to position [498, 0]
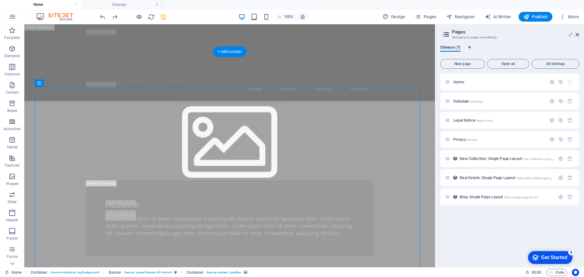
click at [109, 91] on icon at bounding box center [108, 89] width 3 height 6
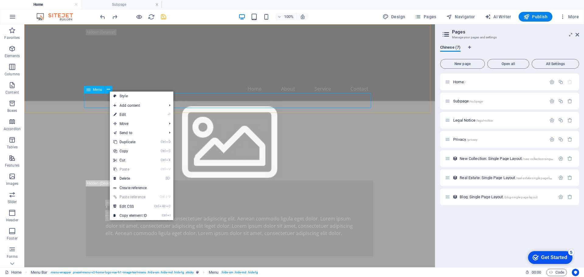
click at [250, 96] on nav "Home About Service Contact" at bounding box center [229, 89] width 287 height 15
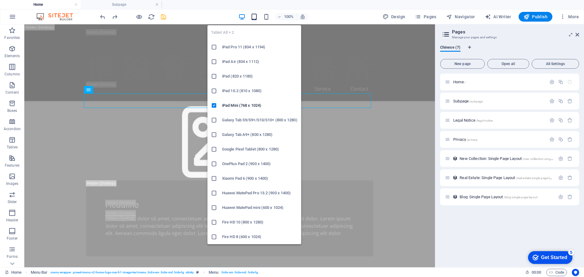
click at [0, 0] on icon "button" at bounding box center [0, 0] width 0 height 0
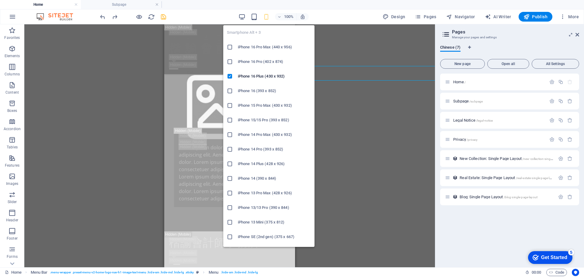
scroll to position [526, 0]
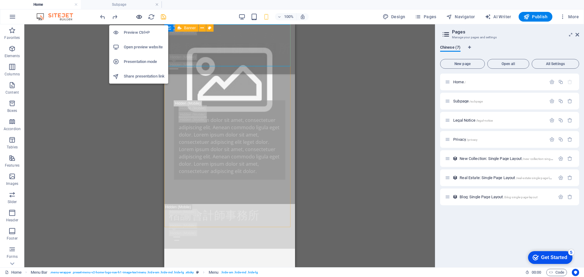
click at [140, 17] on icon "button" at bounding box center [139, 16] width 7 height 7
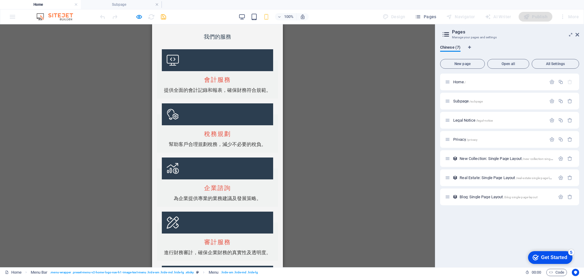
scroll to position [0, 0]
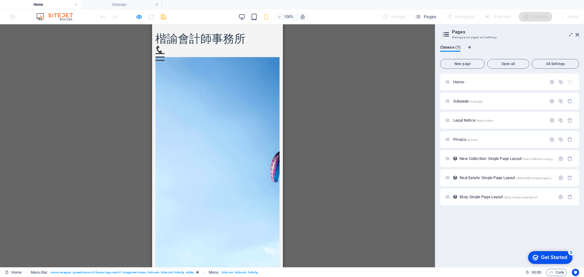
drag, startPoint x: 281, startPoint y: 94, endPoint x: 432, endPoint y: 43, distance: 160.0
click at [165, 53] on button "Menu" at bounding box center [159, 53] width 9 height 1
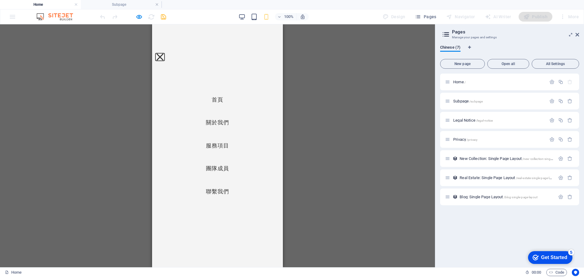
click at [163, 54] on button "Menu" at bounding box center [159, 57] width 7 height 7
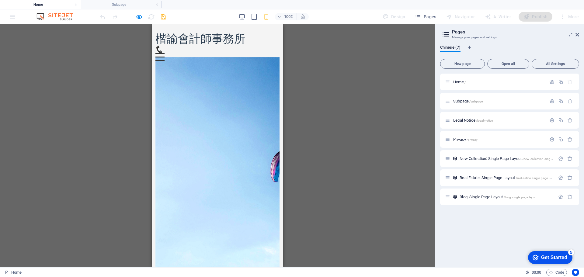
click at [255, 21] on div "100%" at bounding box center [274, 17] width 70 height 10
click at [0, 0] on icon "button" at bounding box center [0, 0] width 0 height 0
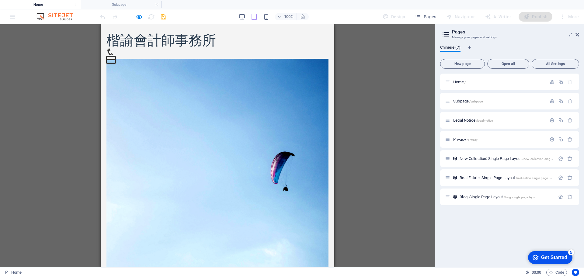
click at [116, 56] on button "Menu" at bounding box center [111, 56] width 9 height 1
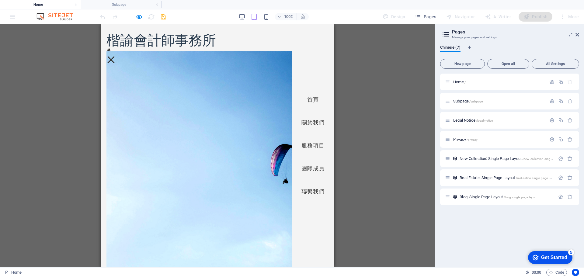
click at [116, 56] on div "Menu" at bounding box center [111, 60] width 9 height 8
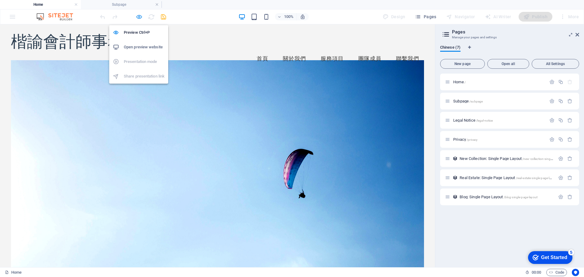
drag, startPoint x: 137, startPoint y: 14, endPoint x: 327, endPoint y: 86, distance: 203.7
click at [137, 14] on icon "button" at bounding box center [139, 16] width 7 height 7
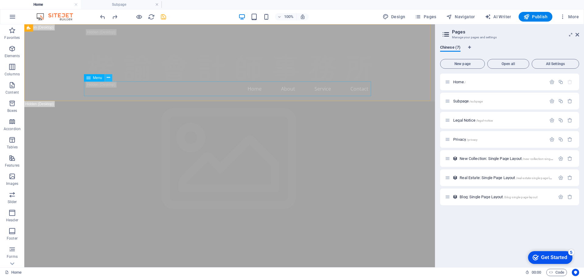
click at [108, 80] on icon at bounding box center [108, 78] width 3 height 6
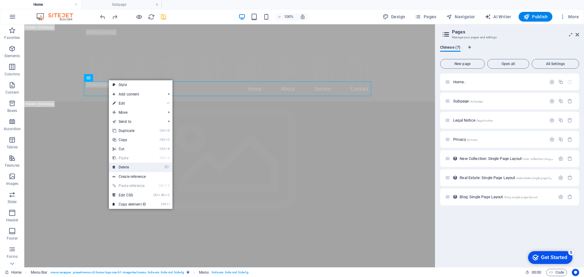
click at [138, 165] on link "⌦ Delete" at bounding box center [129, 167] width 41 height 9
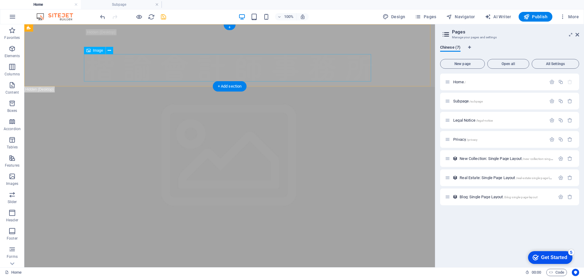
click at [192, 69] on figure at bounding box center [229, 67] width 287 height 27
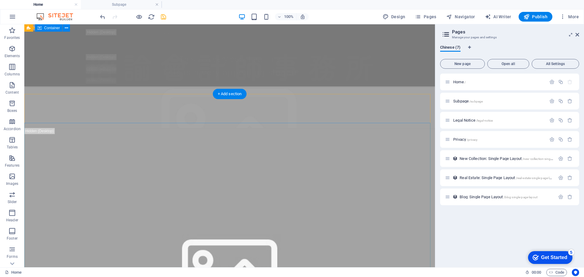
scroll to position [213, 0]
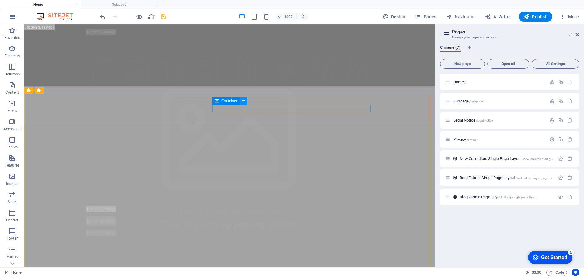
click at [242, 101] on icon at bounding box center [243, 101] width 3 height 6
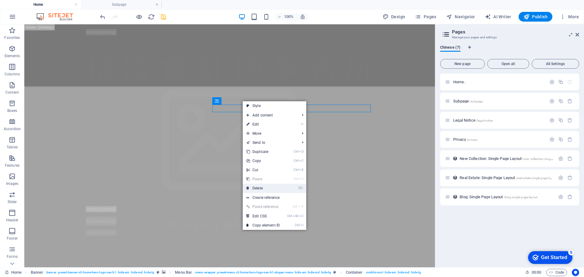
click at [260, 188] on link "⌦ Delete" at bounding box center [263, 188] width 41 height 9
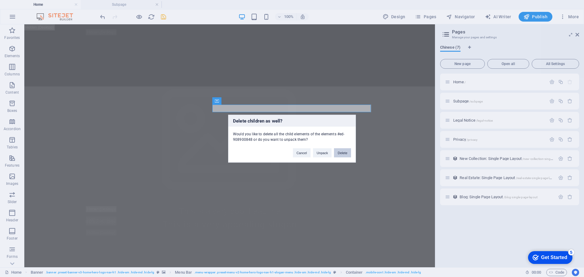
click at [341, 154] on button "Delete" at bounding box center [342, 152] width 17 height 9
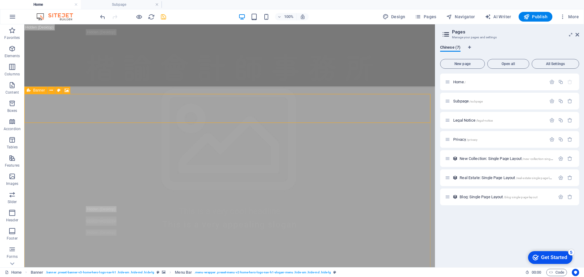
click at [30, 89] on icon at bounding box center [29, 90] width 4 height 7
click at [52, 90] on icon at bounding box center [51, 90] width 3 height 6
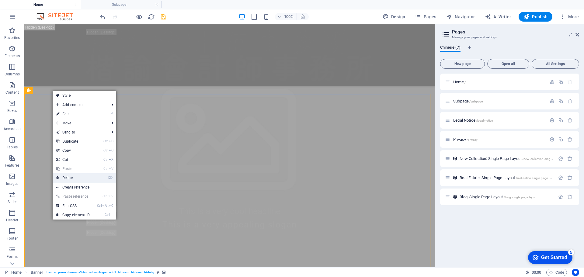
click at [78, 177] on link "⌦ Delete" at bounding box center [73, 177] width 41 height 9
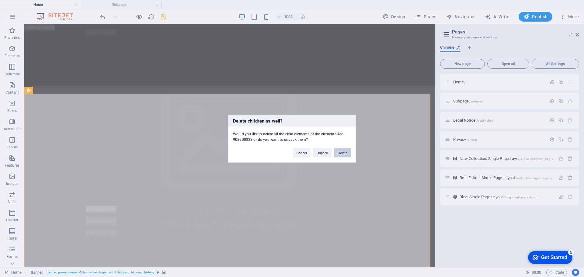
click at [341, 153] on button "Delete" at bounding box center [342, 152] width 17 height 9
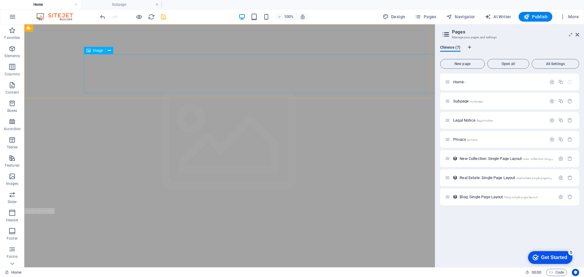
scroll to position [0, 0]
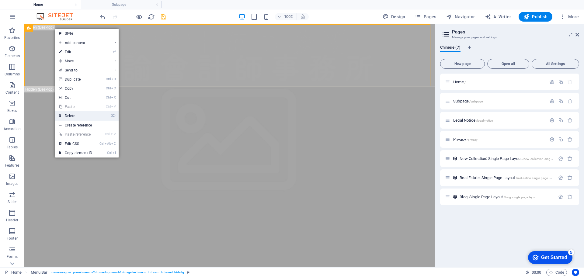
click at [84, 116] on link "⌦ Delete" at bounding box center [75, 115] width 41 height 9
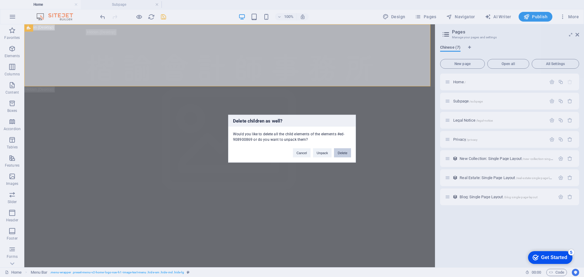
click at [341, 154] on button "Delete" at bounding box center [342, 152] width 17 height 9
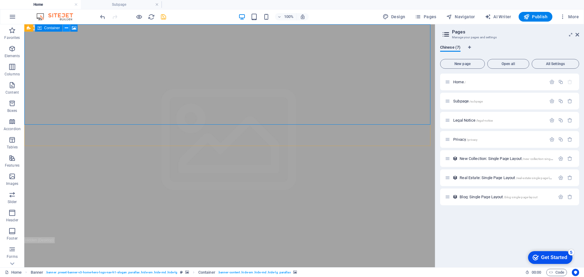
click at [0, 0] on icon at bounding box center [0, 0] width 0 height 0
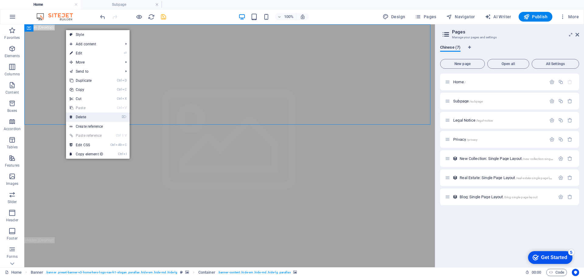
click at [101, 116] on link "⌦ Delete" at bounding box center [86, 117] width 41 height 9
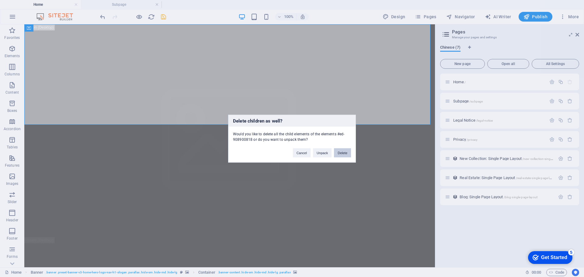
click at [350, 155] on button "Delete" at bounding box center [342, 152] width 17 height 9
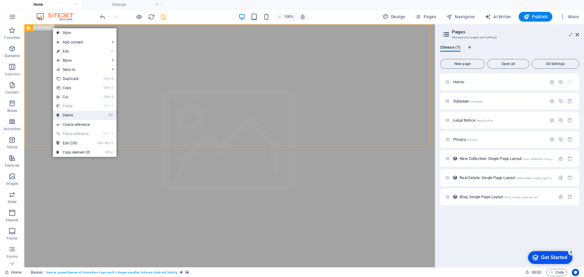
click at [90, 111] on link "⌦ Delete" at bounding box center [73, 115] width 41 height 9
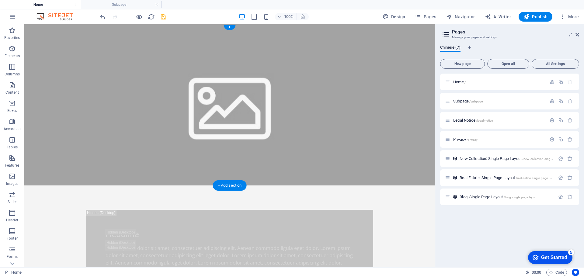
click at [49, 40] on figure at bounding box center [229, 104] width 411 height 161
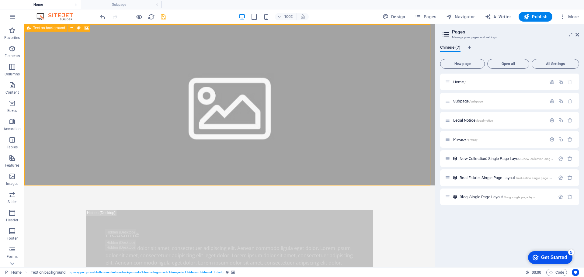
click at [32, 30] on div "Text on background" at bounding box center [45, 27] width 43 height 7
click at [70, 30] on icon at bounding box center [71, 28] width 3 height 6
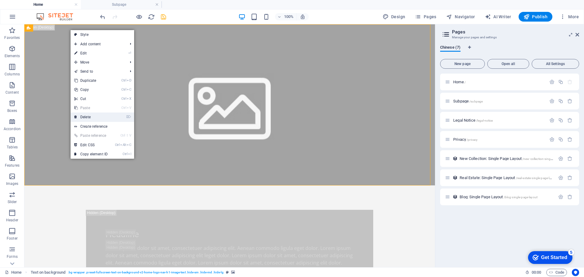
click at [97, 119] on link "⌦ Delete" at bounding box center [91, 117] width 41 height 9
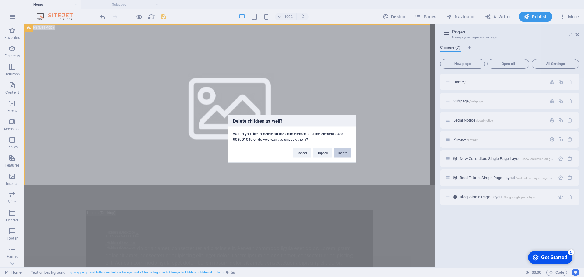
click at [344, 154] on button "Delete" at bounding box center [342, 152] width 17 height 9
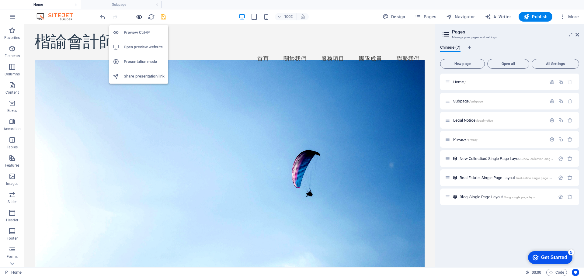
click at [141, 19] on icon "button" at bounding box center [139, 16] width 7 height 7
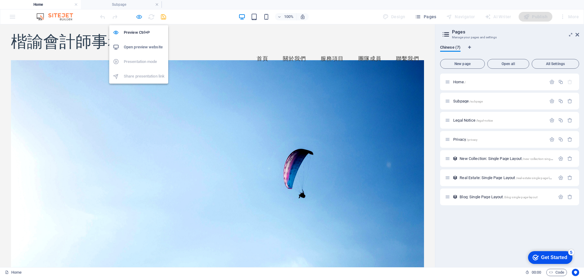
click at [141, 19] on icon "button" at bounding box center [139, 16] width 7 height 7
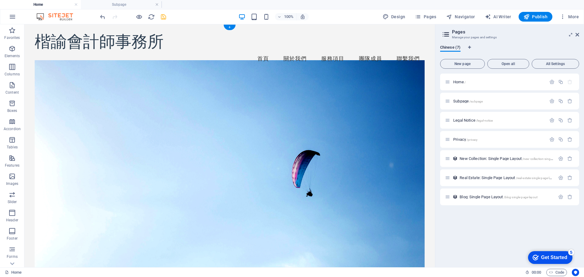
click at [183, 106] on figure at bounding box center [230, 170] width 390 height 221
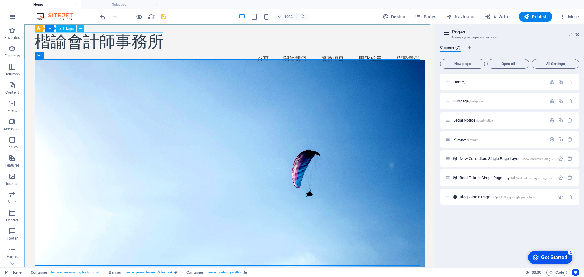
click at [79, 30] on icon at bounding box center [80, 28] width 3 height 6
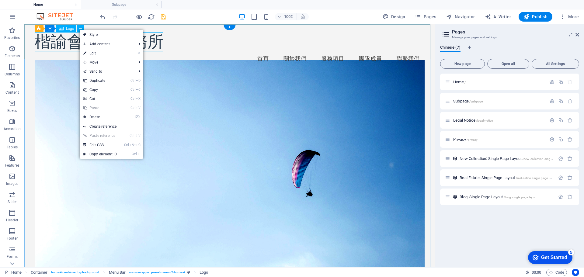
click at [66, 44] on div "楷諭會計師事務所" at bounding box center [230, 41] width 390 height 19
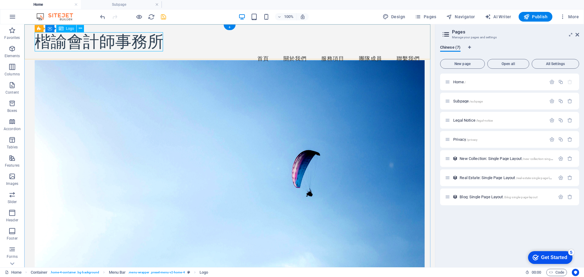
click at [66, 44] on div "楷諭會計師事務所" at bounding box center [230, 41] width 390 height 19
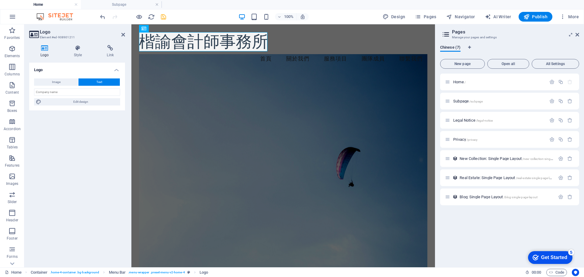
click at [48, 51] on icon at bounding box center [44, 48] width 31 height 6
click at [70, 82] on button "Image" at bounding box center [56, 82] width 44 height 7
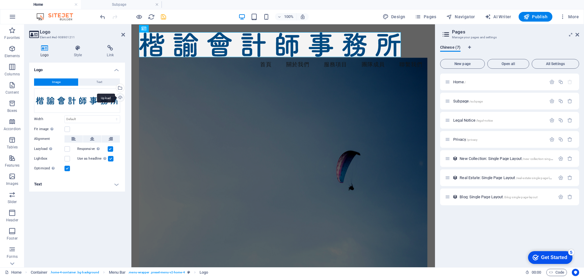
click at [118, 97] on div "Upload" at bounding box center [119, 98] width 9 height 9
click at [65, 82] on button "Image" at bounding box center [56, 82] width 44 height 7
click at [72, 80] on button "Image" at bounding box center [56, 82] width 44 height 7
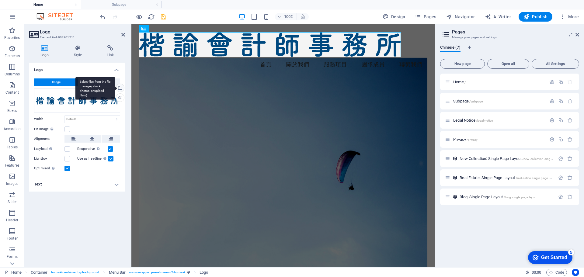
click at [120, 88] on div "Select files from the file manager, stock photos, or upload file(s)" at bounding box center [119, 88] width 9 height 9
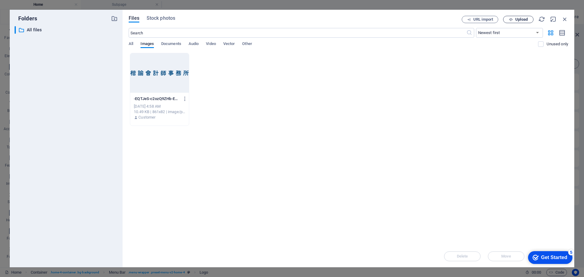
click at [520, 20] on span "Upload" at bounding box center [521, 20] width 12 height 4
click at [567, 19] on icon "button" at bounding box center [565, 19] width 7 height 7
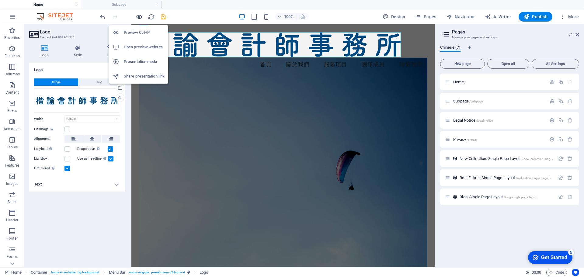
click at [136, 13] on icon "button" at bounding box center [139, 16] width 7 height 7
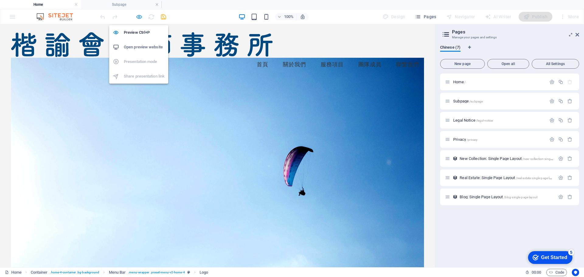
click at [140, 18] on icon "button" at bounding box center [139, 16] width 7 height 7
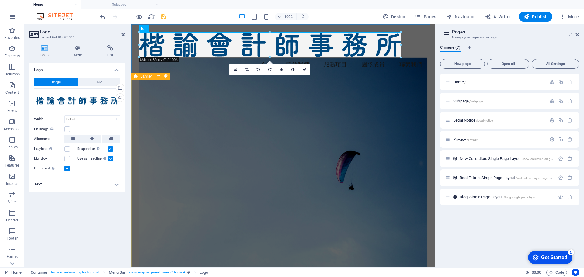
click at [154, 132] on figure at bounding box center [283, 168] width 288 height 221
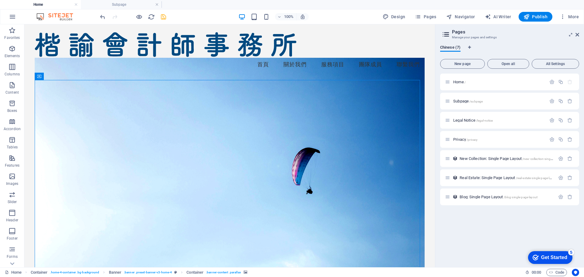
click at [216, 137] on figure at bounding box center [230, 168] width 390 height 221
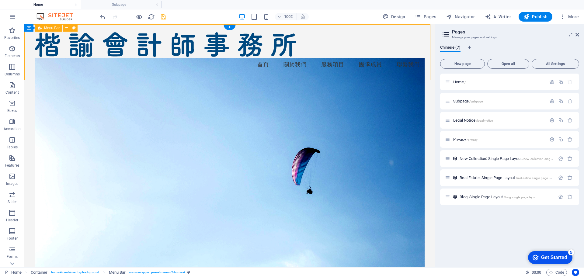
drag, startPoint x: 74, startPoint y: 80, endPoint x: 182, endPoint y: 69, distance: 108.6
click at [182, 69] on div "Menu 首頁 關於我們 服務項目 團隊成員 聯繫我們" at bounding box center [229, 52] width 411 height 56
click at [162, 100] on figure at bounding box center [230, 168] width 390 height 221
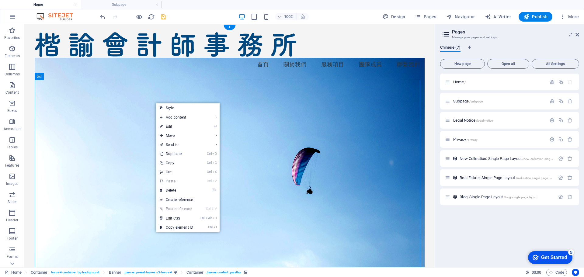
click at [133, 105] on figure at bounding box center [230, 168] width 390 height 221
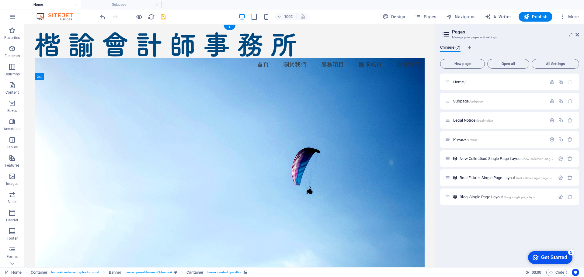
click at [128, 106] on figure at bounding box center [230, 168] width 390 height 221
click at [162, 103] on figure at bounding box center [230, 168] width 390 height 221
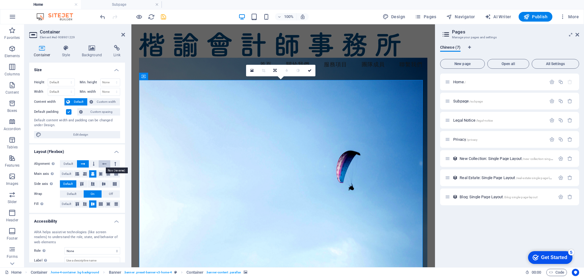
click at [100, 164] on button at bounding box center [105, 163] width 12 height 7
click at [113, 164] on button at bounding box center [115, 163] width 9 height 7
click at [103, 164] on icon at bounding box center [104, 163] width 4 height 7
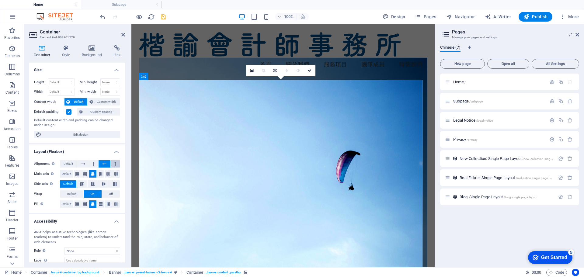
click at [111, 164] on button at bounding box center [115, 163] width 9 height 7
click at [104, 164] on icon at bounding box center [104, 163] width 4 height 7
click at [68, 162] on span "Default" at bounding box center [68, 163] width 9 height 7
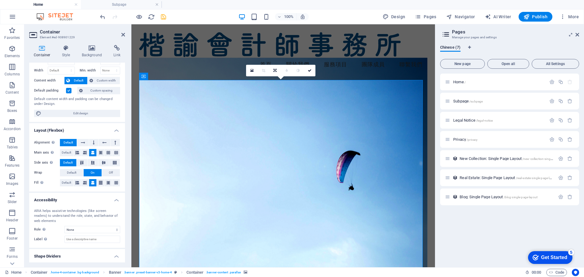
scroll to position [36, 0]
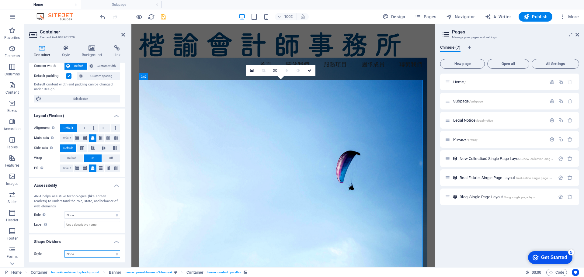
click at [93, 251] on select "None Triangle Square Diagonal Polygon 1 Polygon 2 Zigzag Multiple Zigzags Waves…" at bounding box center [93, 253] width 56 height 7
click at [65, 250] on select "None Triangle Square Diagonal Polygon 1 Polygon 2 Zigzag Multiple Zigzags Waves…" at bounding box center [93, 253] width 56 height 7
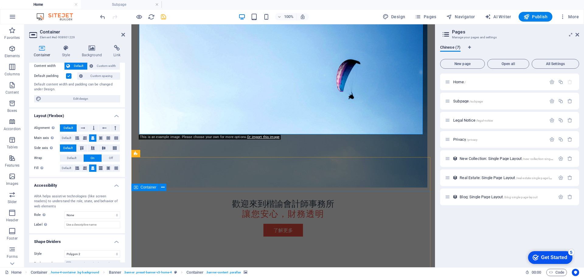
scroll to position [0, 0]
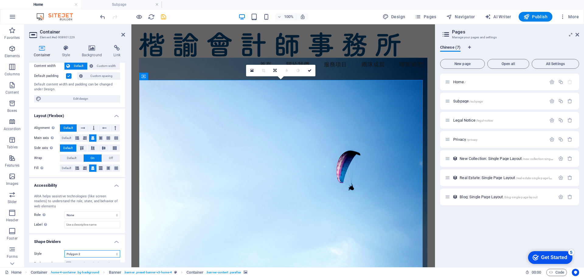
click at [89, 254] on select "None Triangle Square Diagonal Polygon 1 Polygon 2 Zigzag Multiple Zigzags Waves…" at bounding box center [93, 253] width 56 height 7
click at [65, 250] on select "None Triangle Square Diagonal Polygon 1 Polygon 2 Zigzag Multiple Zigzags Waves…" at bounding box center [93, 253] width 56 height 7
click at [79, 254] on select "None Triangle Square Diagonal Polygon 1 Polygon 2 Zigzag Multiple Zigzags Waves…" at bounding box center [93, 253] width 56 height 7
click at [65, 250] on select "None Triangle Square Diagonal Polygon 1 Polygon 2 Zigzag Multiple Zigzags Waves…" at bounding box center [93, 253] width 56 height 7
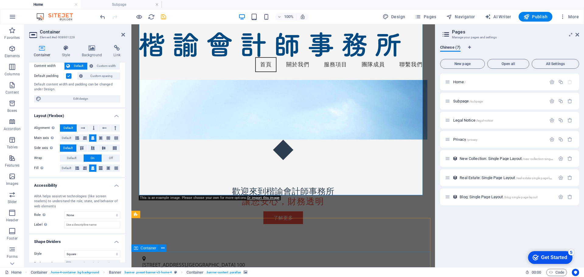
scroll to position [91, 0]
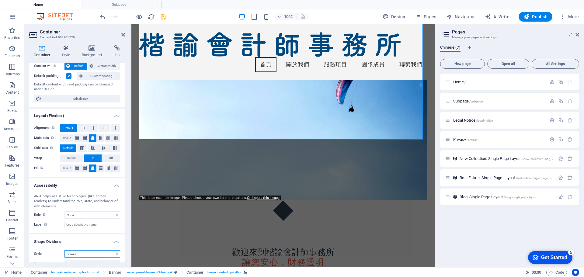
click at [96, 256] on select "None Triangle Square Diagonal Polygon 1 Polygon 2 Zigzag Multiple Zigzags Waves…" at bounding box center [93, 253] width 56 height 7
click at [65, 250] on select "None Triangle Square Diagonal Polygon 1 Polygon 2 Zigzag Multiple Zigzags Waves…" at bounding box center [93, 253] width 56 height 7
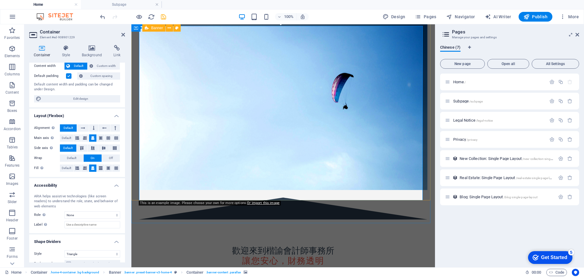
scroll to position [30, 0]
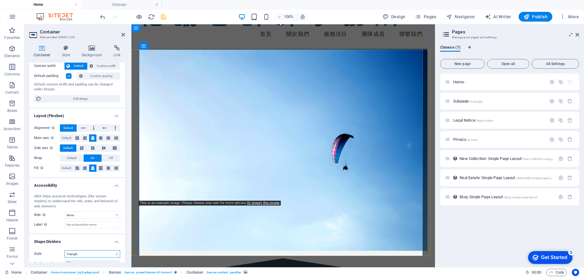
click at [97, 253] on select "None Triangle Square Diagonal Polygon 1 Polygon 2 Zigzag Multiple Zigzags Waves…" at bounding box center [93, 253] width 56 height 7
select select "none"
click at [65, 250] on select "None Triangle Square Diagonal Polygon 1 Polygon 2 Zigzag Multiple Zigzags Waves…" at bounding box center [93, 253] width 56 height 7
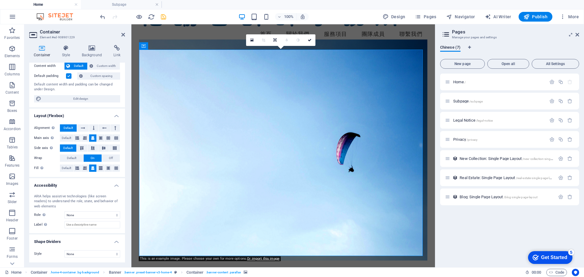
click at [233, 81] on figure at bounding box center [283, 150] width 288 height 221
click at [208, 85] on figure at bounding box center [283, 150] width 288 height 221
click at [250, 40] on icon at bounding box center [251, 40] width 3 height 4
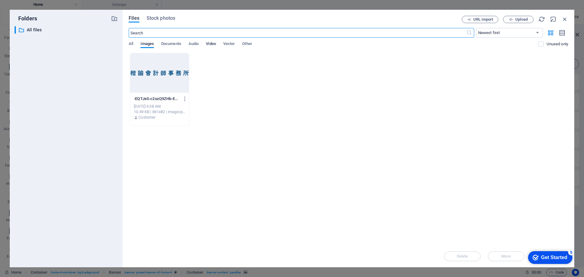
click at [212, 45] on span "Video" at bounding box center [211, 44] width 10 height 9
click at [173, 83] on div at bounding box center [159, 73] width 59 height 40
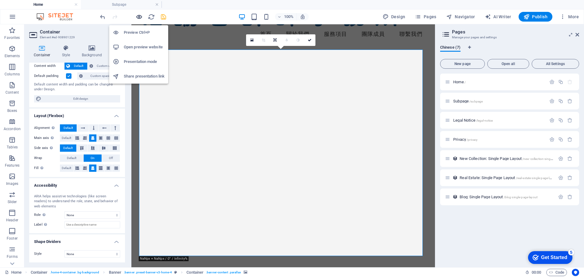
click at [139, 16] on icon "button" at bounding box center [139, 16] width 7 height 7
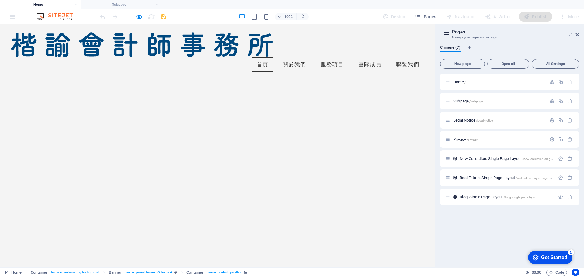
scroll to position [0, 0]
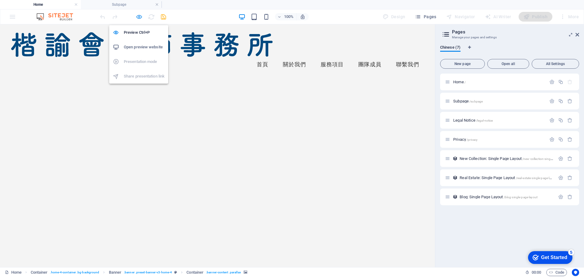
drag, startPoint x: 137, startPoint y: 19, endPoint x: 218, endPoint y: 118, distance: 128.5
click at [137, 19] on icon "button" at bounding box center [139, 16] width 7 height 7
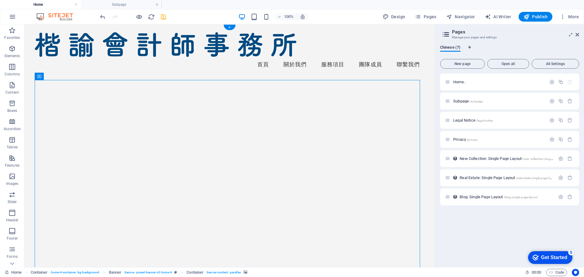
click at [216, 128] on figure at bounding box center [230, 168] width 390 height 221
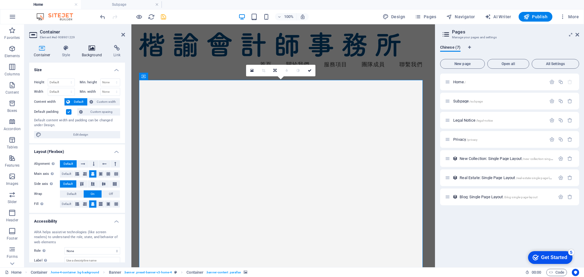
click at [92, 52] on h4 "Background" at bounding box center [93, 51] width 32 height 13
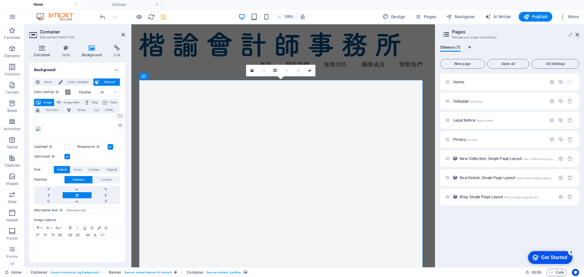
click at [47, 54] on h4 "Container" at bounding box center [43, 51] width 28 height 13
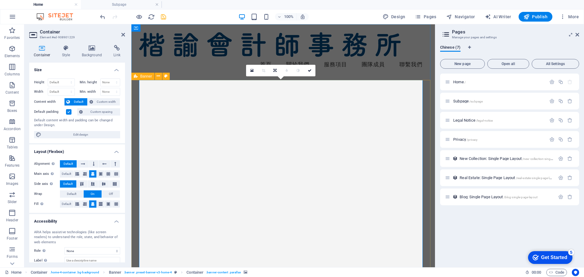
click at [201, 128] on figure at bounding box center [283, 168] width 288 height 221
click at [247, 132] on figure at bounding box center [283, 168] width 288 height 221
click at [250, 136] on figure at bounding box center [283, 168] width 288 height 221
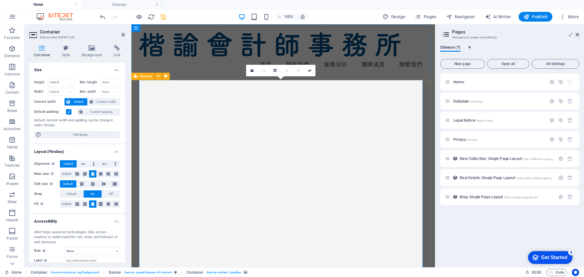
click at [250, 136] on figure at bounding box center [283, 168] width 288 height 221
click at [254, 72] on link at bounding box center [252, 71] width 12 height 12
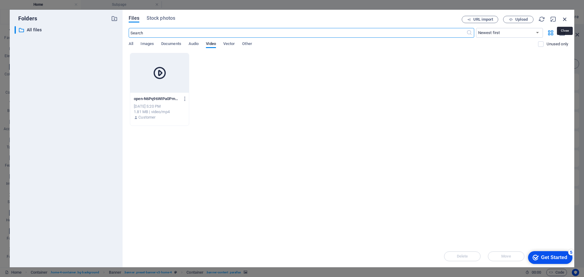
click at [565, 17] on icon "button" at bounding box center [565, 19] width 7 height 7
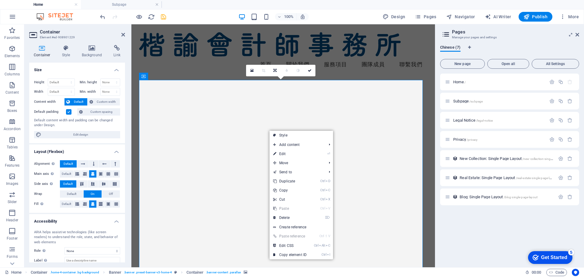
click at [255, 129] on figure at bounding box center [283, 168] width 288 height 221
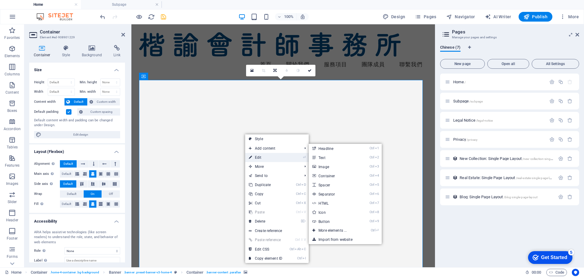
click at [266, 156] on link "⏎ Edit" at bounding box center [265, 157] width 41 height 9
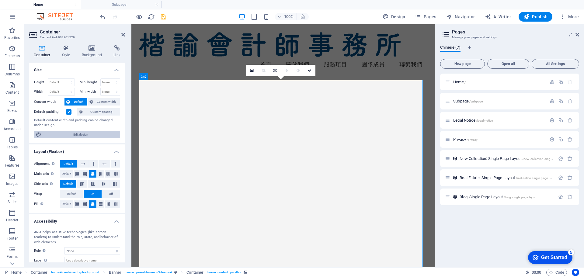
click at [96, 134] on span "Edit design" at bounding box center [80, 134] width 75 height 7
select select "rem"
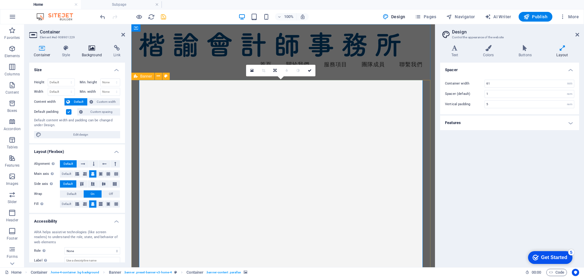
click at [95, 53] on h4 "Background" at bounding box center [93, 51] width 32 height 13
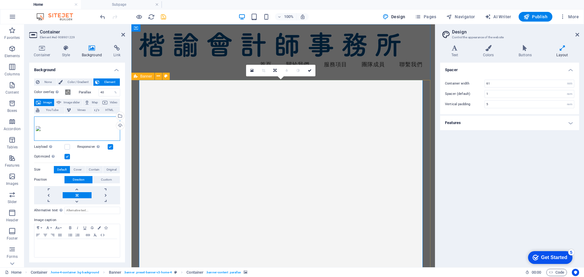
click at [54, 128] on div "Drag files here, click to choose files or select files from Files or our free s…" at bounding box center [77, 129] width 86 height 24
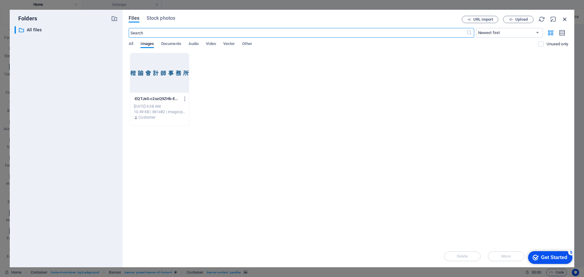
click at [563, 22] on icon "button" at bounding box center [565, 19] width 7 height 7
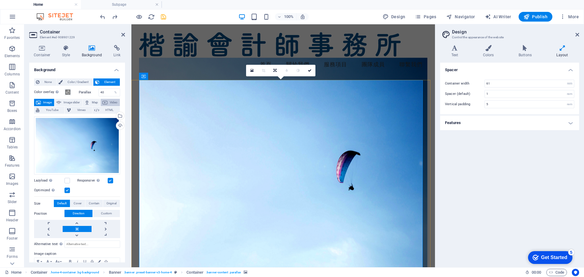
click at [110, 104] on span "Video" at bounding box center [113, 102] width 9 height 7
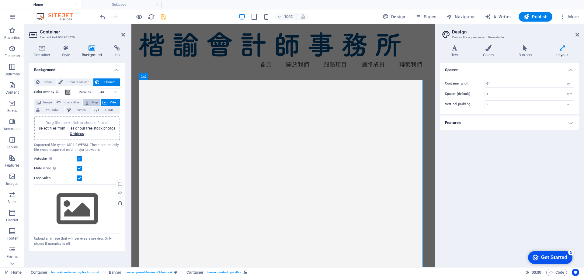
click at [94, 104] on span "Map" at bounding box center [94, 102] width 7 height 7
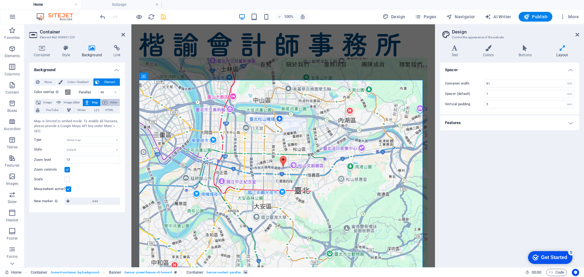
click at [105, 102] on icon at bounding box center [105, 102] width 5 height 7
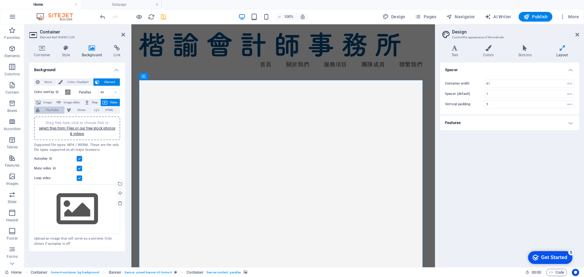
click at [53, 111] on span "YouTube" at bounding box center [51, 110] width 21 height 7
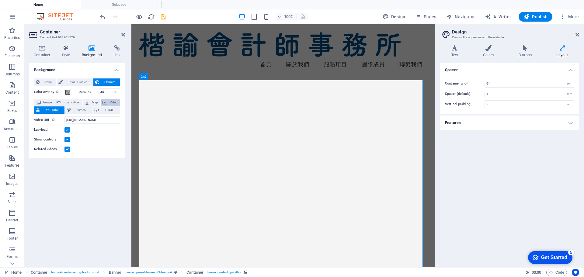
click at [111, 103] on span "Video" at bounding box center [113, 102] width 9 height 7
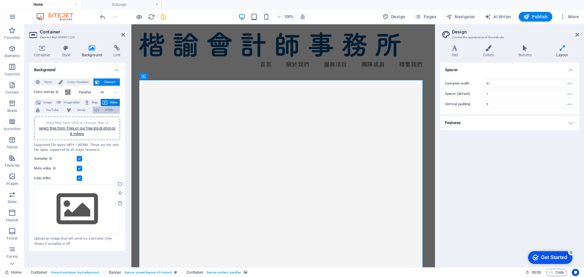
click at [113, 110] on span "HTML" at bounding box center [109, 110] width 17 height 7
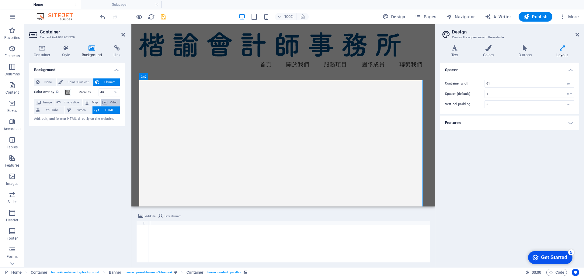
click at [115, 102] on span "Video" at bounding box center [113, 102] width 9 height 7
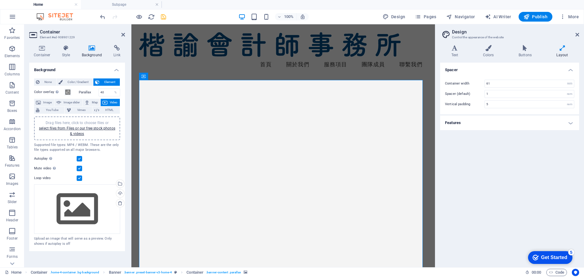
click at [216, 123] on figure at bounding box center [283, 168] width 288 height 221
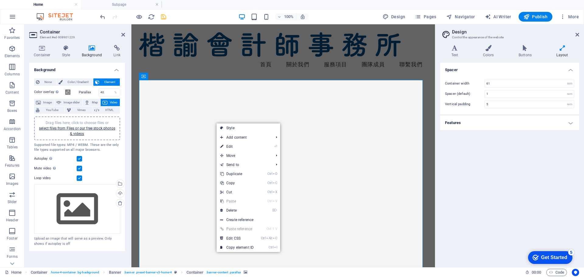
click at [216, 123] on figure at bounding box center [283, 168] width 288 height 221
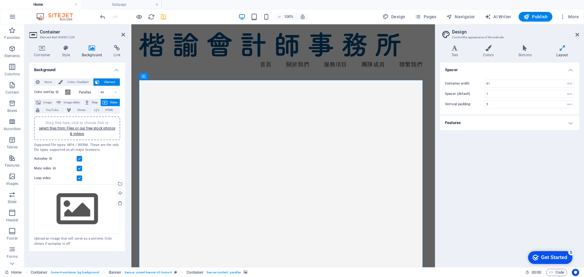
click at [213, 124] on figure at bounding box center [283, 168] width 288 height 221
click at [96, 130] on link "select files from Files or our free stock photos & videos" at bounding box center [77, 131] width 76 height 10
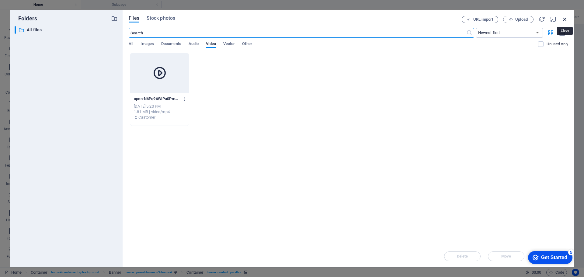
click at [563, 19] on icon "button" at bounding box center [565, 19] width 7 height 7
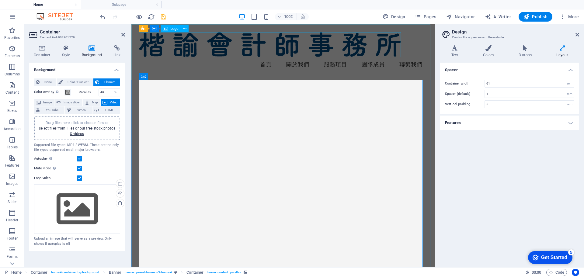
click at [312, 47] on div at bounding box center [283, 44] width 288 height 25
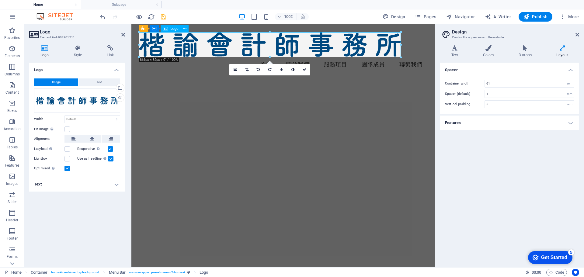
click at [275, 48] on div at bounding box center [283, 44] width 288 height 25
click at [122, 89] on div "Select files from the file manager, stock photos, or upload file(s)" at bounding box center [119, 88] width 9 height 9
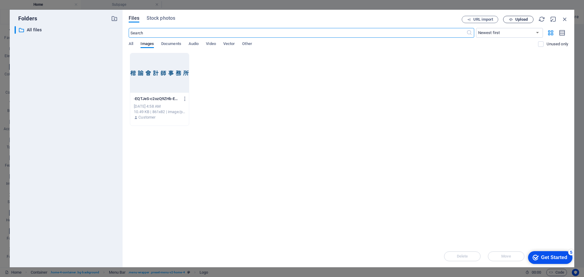
click at [522, 19] on span "Upload" at bounding box center [521, 20] width 12 height 4
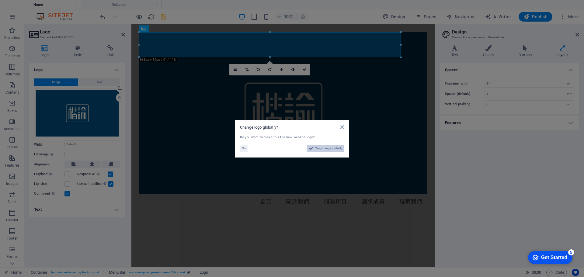
click at [323, 149] on span "Yes, change globally" at bounding box center [328, 148] width 27 height 7
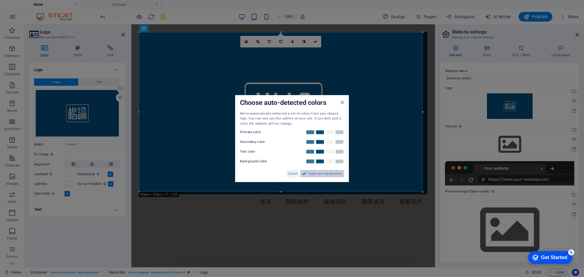
click at [320, 173] on span "Apply new website colors" at bounding box center [325, 173] width 34 height 7
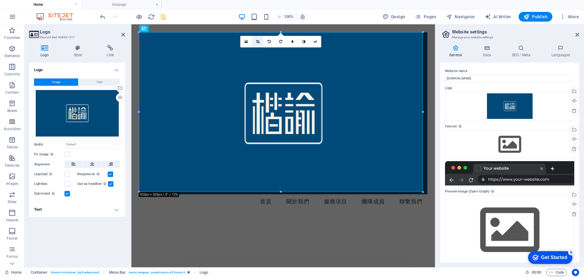
click at [259, 41] on icon at bounding box center [257, 42] width 3 height 4
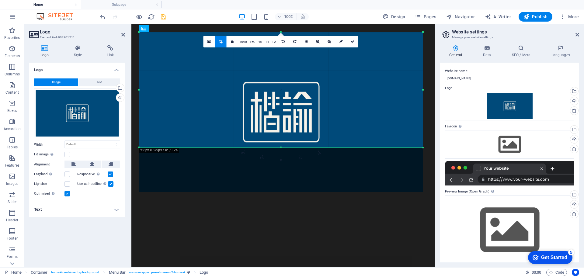
drag, startPoint x: 376, startPoint y: 167, endPoint x: 351, endPoint y: 147, distance: 31.8
click at [351, 147] on div "180 170 160 150 140 130 120 110 100 90 80 70 60 50 40 30 20 10 0 -10 -20 -30 -4…" at bounding box center [281, 89] width 284 height 115
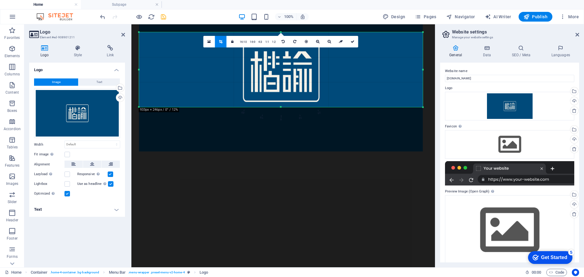
drag, startPoint x: 280, startPoint y: 43, endPoint x: 278, endPoint y: 73, distance: 30.2
click at [278, 73] on div "180 170 160 150 140 130 120 110 100 90 80 70 60 50 40 30 20 10 0 -10 -20 -30 -4…" at bounding box center [281, 69] width 284 height 75
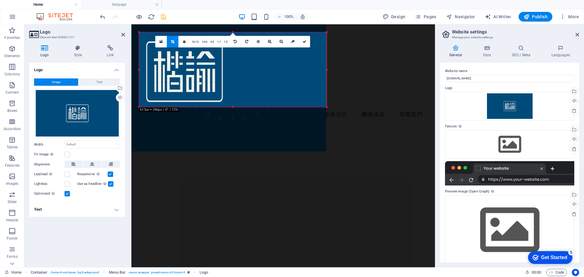
drag, startPoint x: 138, startPoint y: 70, endPoint x: 235, endPoint y: 79, distance: 97.2
click at [235, 79] on div "180 170 160 150 140 130 120 110 100 90 80 70 60 50 40 30 20 10 0 -10 -20 -30 -4…" at bounding box center [233, 69] width 188 height 75
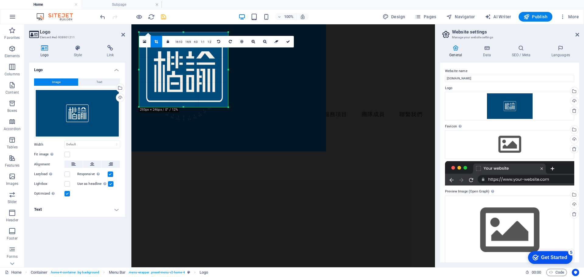
drag, startPoint x: 326, startPoint y: 72, endPoint x: 228, endPoint y: 72, distance: 98.0
click at [228, 72] on div at bounding box center [228, 69] width 2 height 75
click at [185, 104] on div at bounding box center [183, 105] width 89 height 2
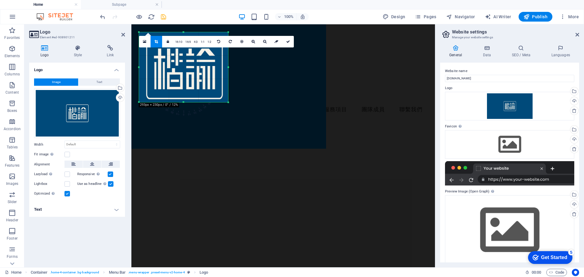
click at [183, 35] on div "180 170 160 150 140 130 120 110 100 90 80 70 60 50 40 30 20 10 0 -10 -20 -30 -4…" at bounding box center [183, 67] width 89 height 70
click at [286, 42] on icon at bounding box center [288, 42] width 4 height 4
type input "293"
select select "px"
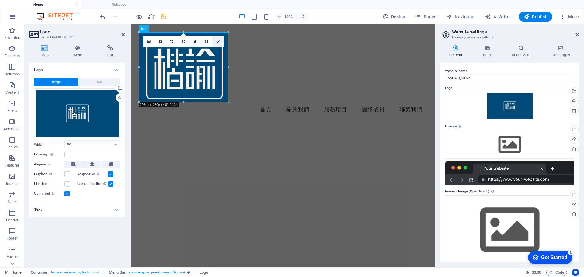
click at [218, 41] on icon at bounding box center [218, 42] width 4 height 4
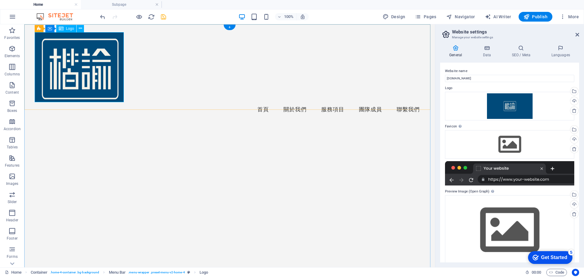
click at [107, 66] on div at bounding box center [230, 67] width 390 height 70
select select "px"
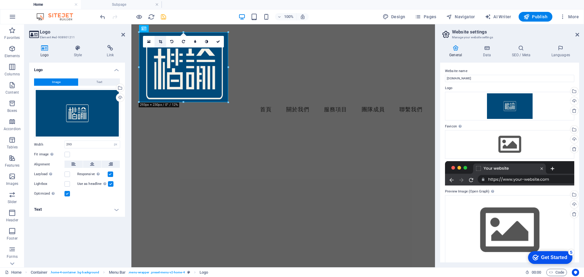
click at [159, 44] on link at bounding box center [161, 42] width 12 height 12
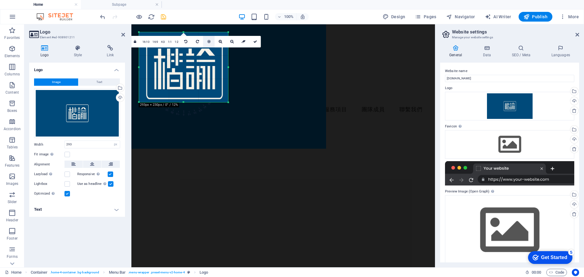
click at [206, 43] on link at bounding box center [209, 42] width 12 height 12
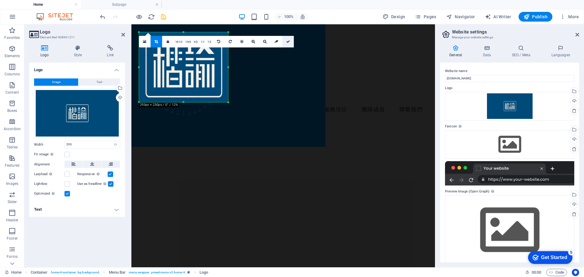
click at [287, 44] on link at bounding box center [288, 42] width 12 height 12
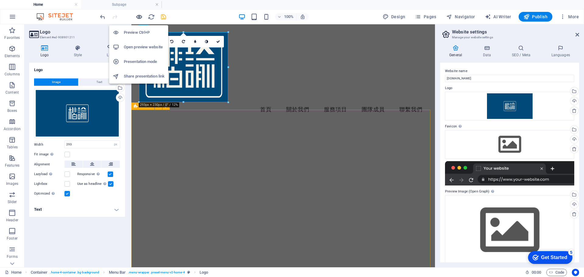
click at [138, 17] on icon "button" at bounding box center [139, 16] width 7 height 7
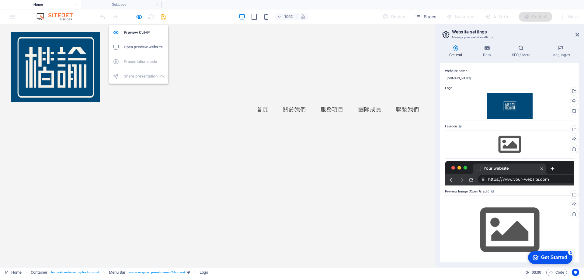
drag, startPoint x: 142, startPoint y: 15, endPoint x: 506, endPoint y: 28, distance: 365.1
click at [142, 15] on icon "button" at bounding box center [139, 16] width 7 height 7
select select "px"
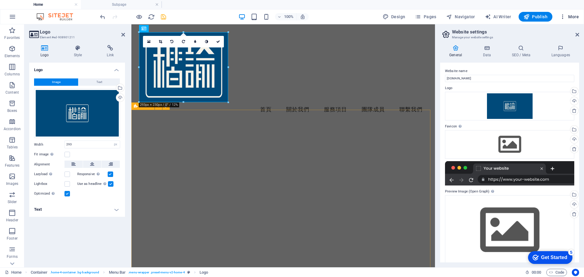
click at [567, 16] on span "More" at bounding box center [569, 17] width 19 height 6
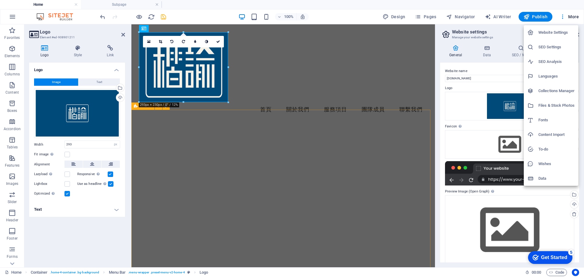
click at [554, 78] on h6 "Languages" at bounding box center [557, 76] width 36 height 7
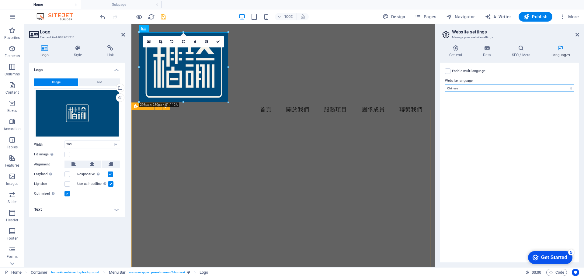
click at [545, 89] on select "Abkhazian Afar Afrikaans Akan Albanian Amharic Arabic Aragonese Armenian Assame…" at bounding box center [509, 88] width 129 height 7
click at [543, 20] on button "Publish" at bounding box center [536, 17] width 34 height 10
select select "px"
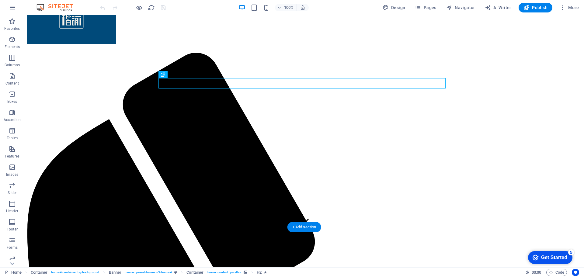
scroll to position [91, 0]
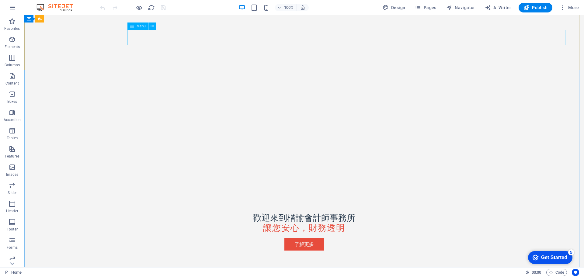
scroll to position [183, 0]
